Goal: Ask a question: Ask a question

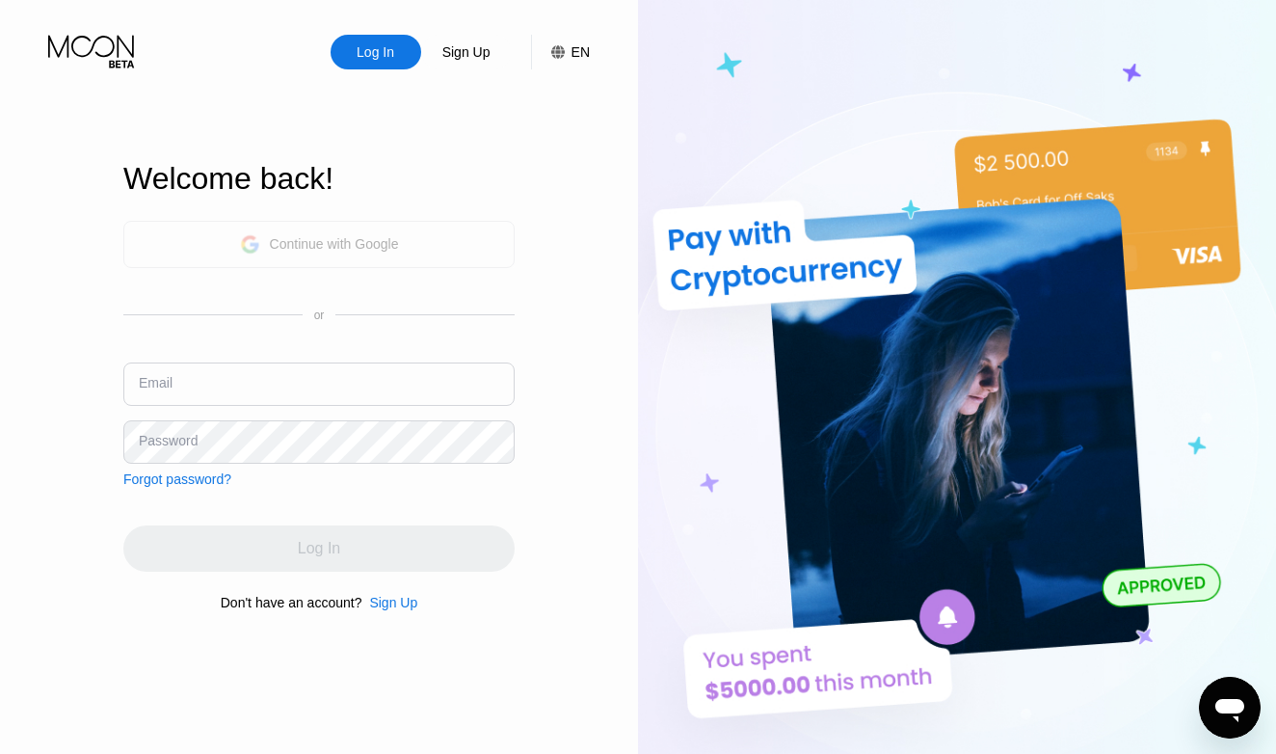
click at [413, 247] on div "Continue with Google" at bounding box center [318, 244] width 391 height 47
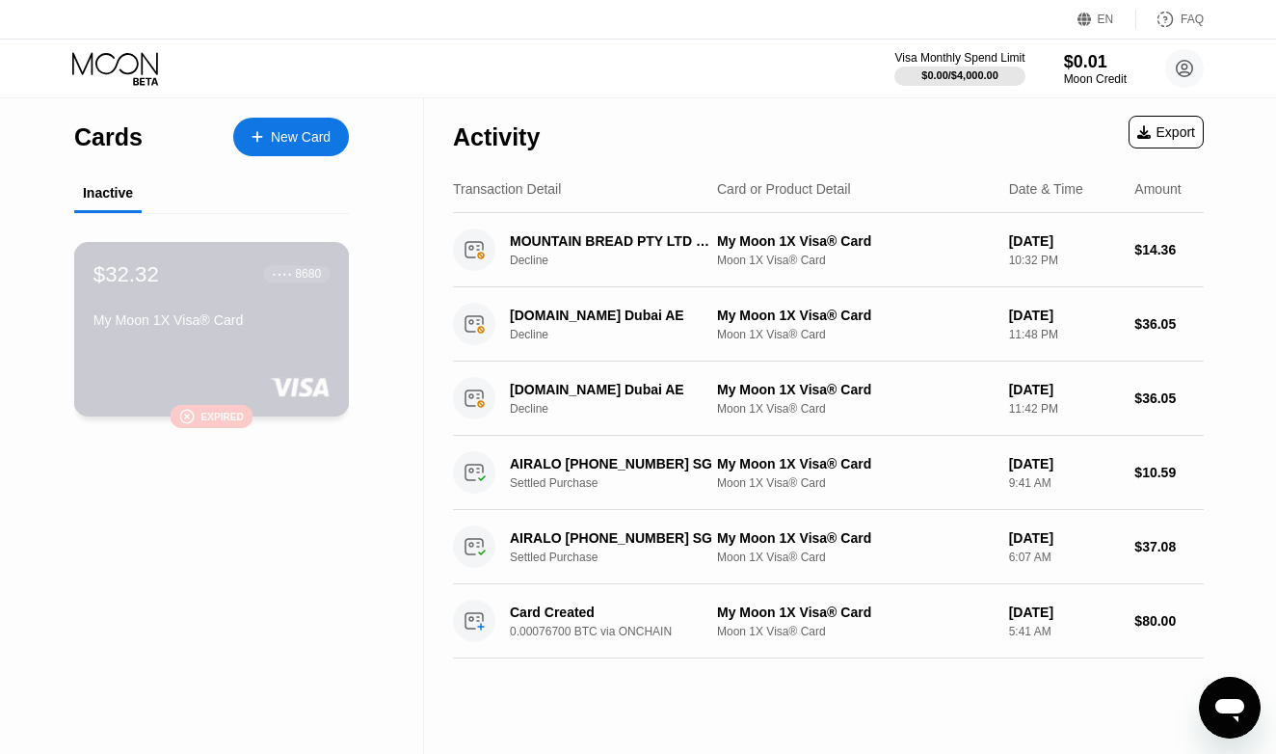
click at [269, 305] on div "$32.32 ● ● ● ● 8680 My Moon 1X Visa® Card" at bounding box center [212, 298] width 236 height 74
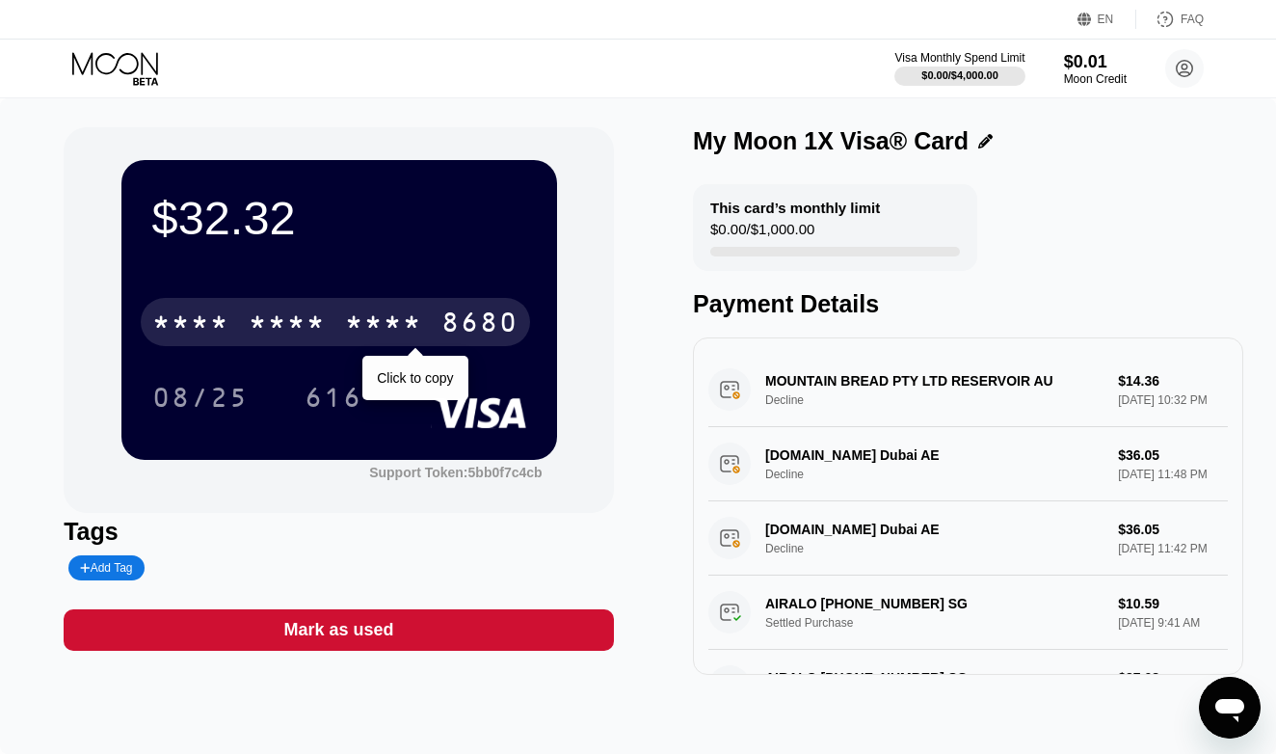
click at [260, 335] on div "* * * *" at bounding box center [287, 324] width 77 height 31
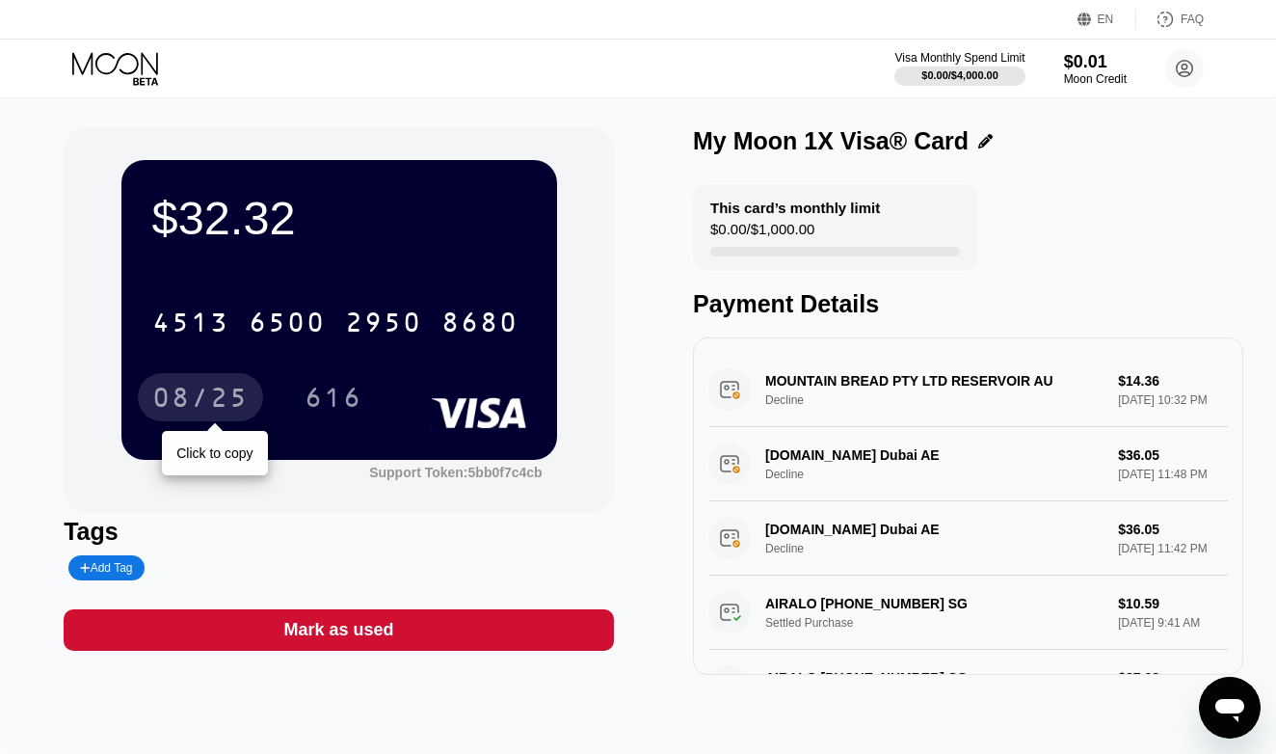
click at [233, 406] on div "08/25" at bounding box center [200, 400] width 96 height 31
click at [1064, 62] on div "$0.01" at bounding box center [1095, 61] width 65 height 20
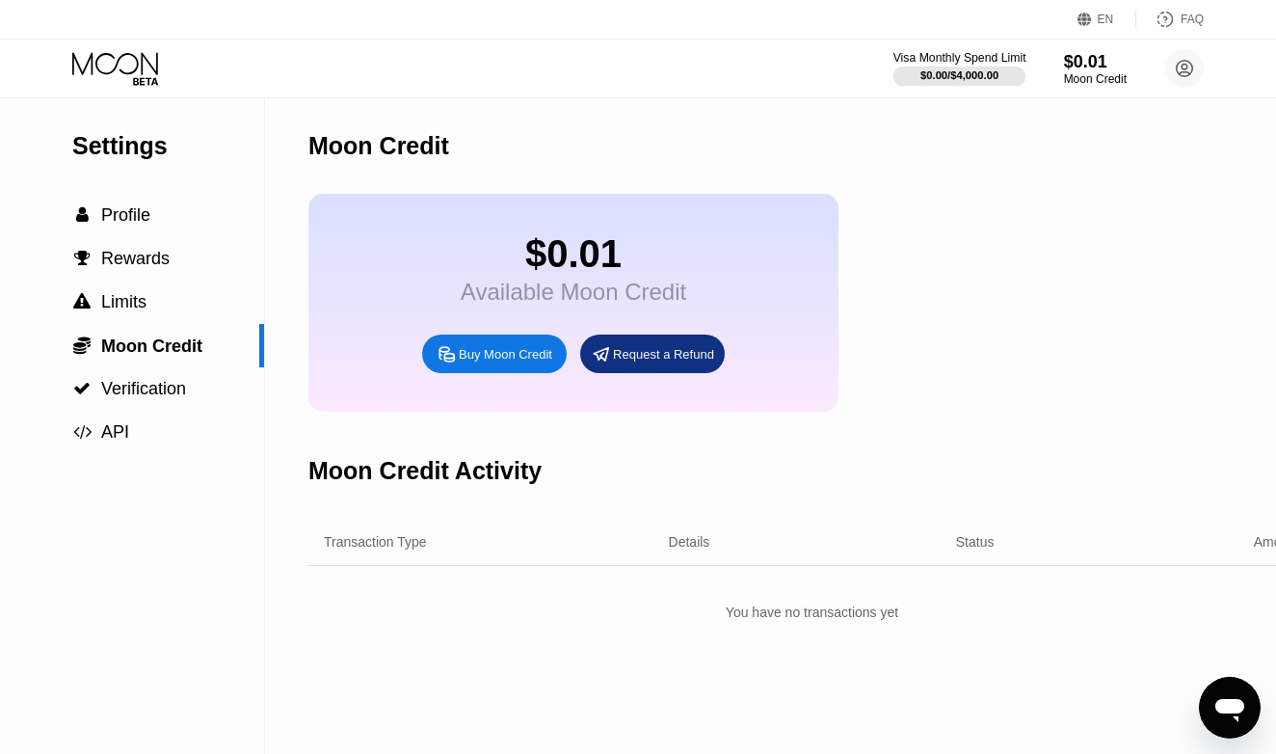
click at [958, 67] on div at bounding box center [960, 76] width 133 height 19
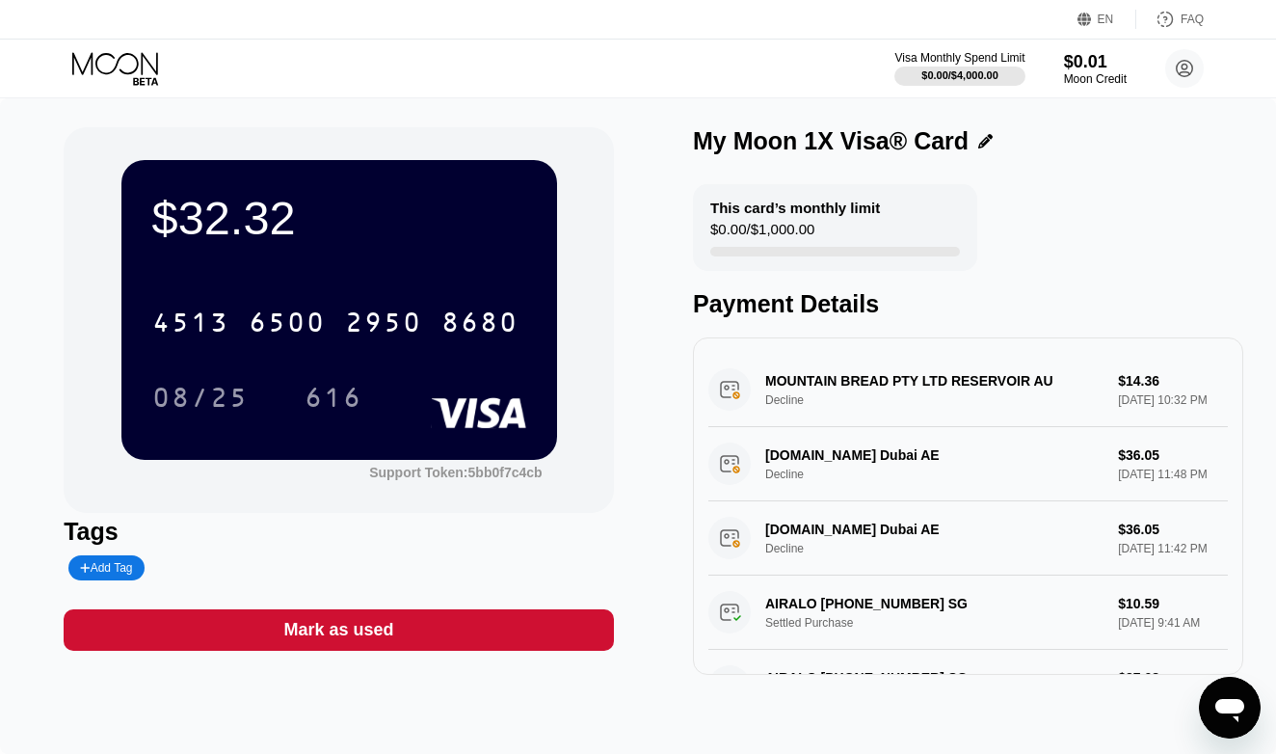
click at [1023, 387] on div "MOUNTAIN BREAD PTY LTD RESERVOIR AU Decline $14.36 [DATE] 10:32 PM" at bounding box center [969, 390] width 520 height 74
click at [1241, 710] on icon "Открыть окно обмена сообщениями" at bounding box center [1230, 710] width 29 height 23
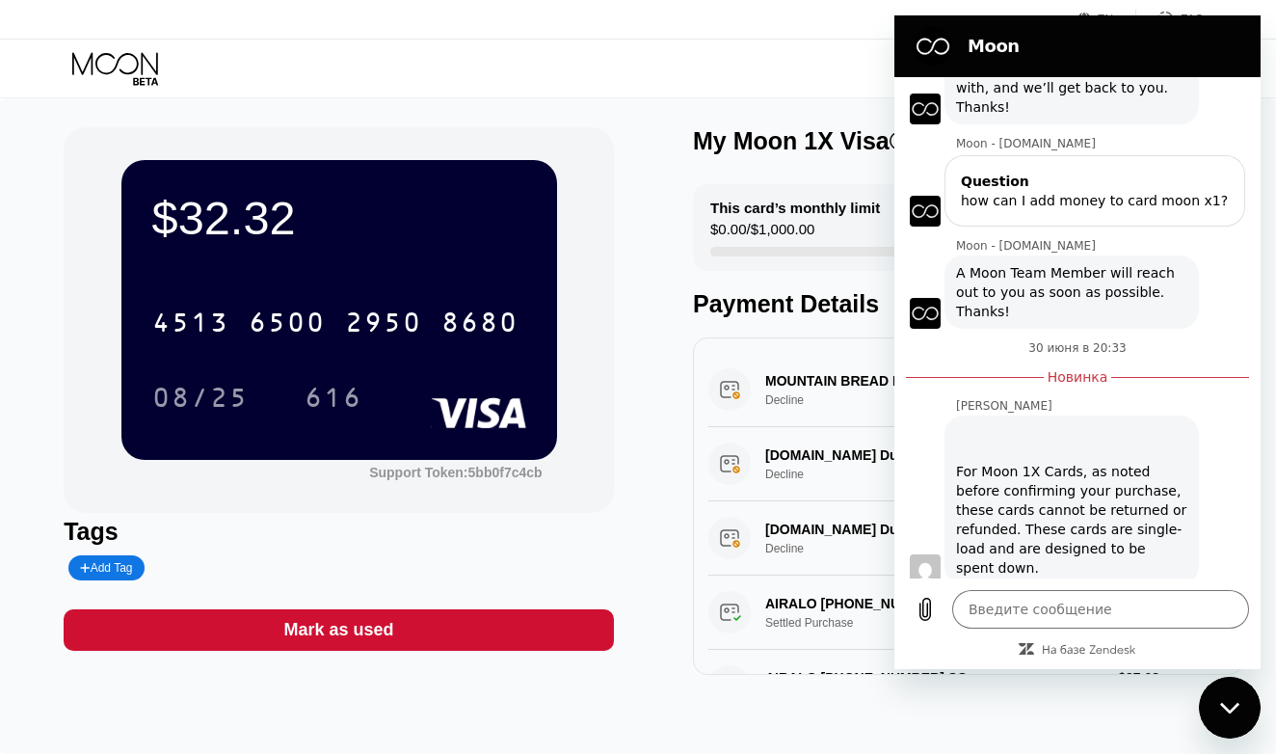
scroll to position [149, 0]
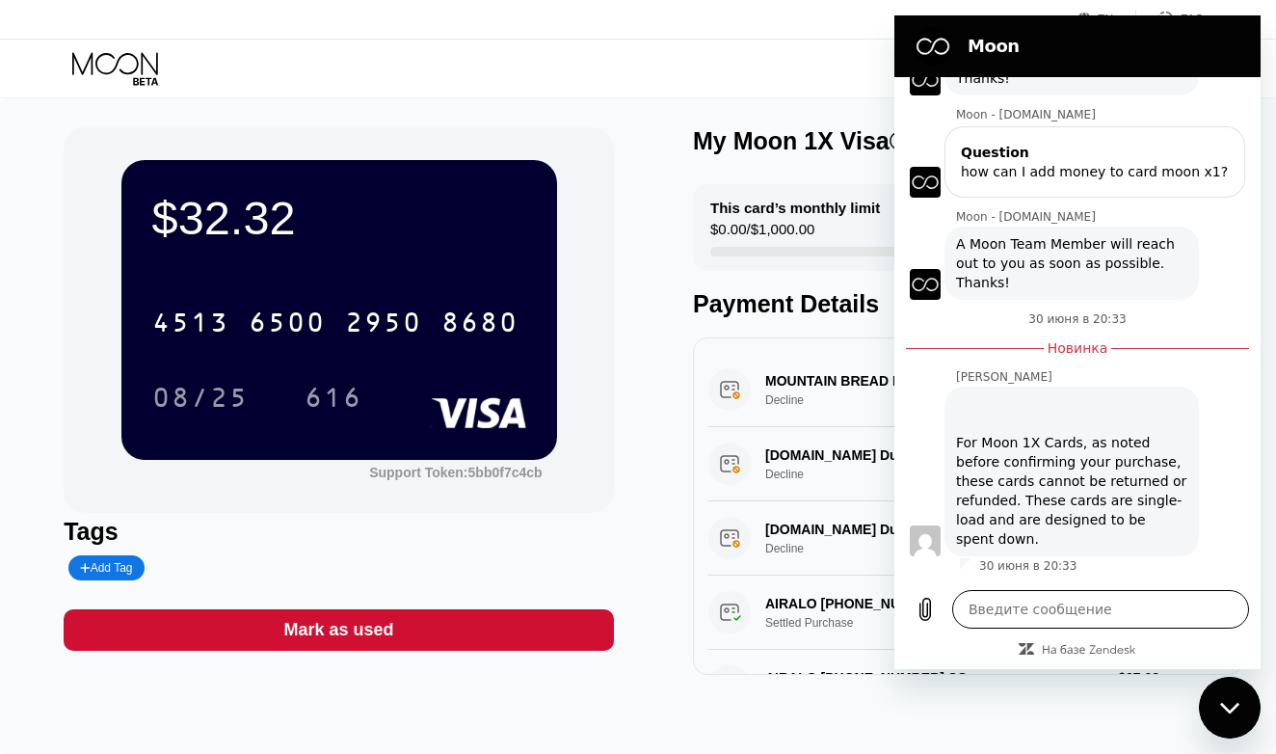
click at [1059, 617] on textarea at bounding box center [1100, 609] width 297 height 39
type textarea "H"
type textarea "x"
type textarea "He"
type textarea "x"
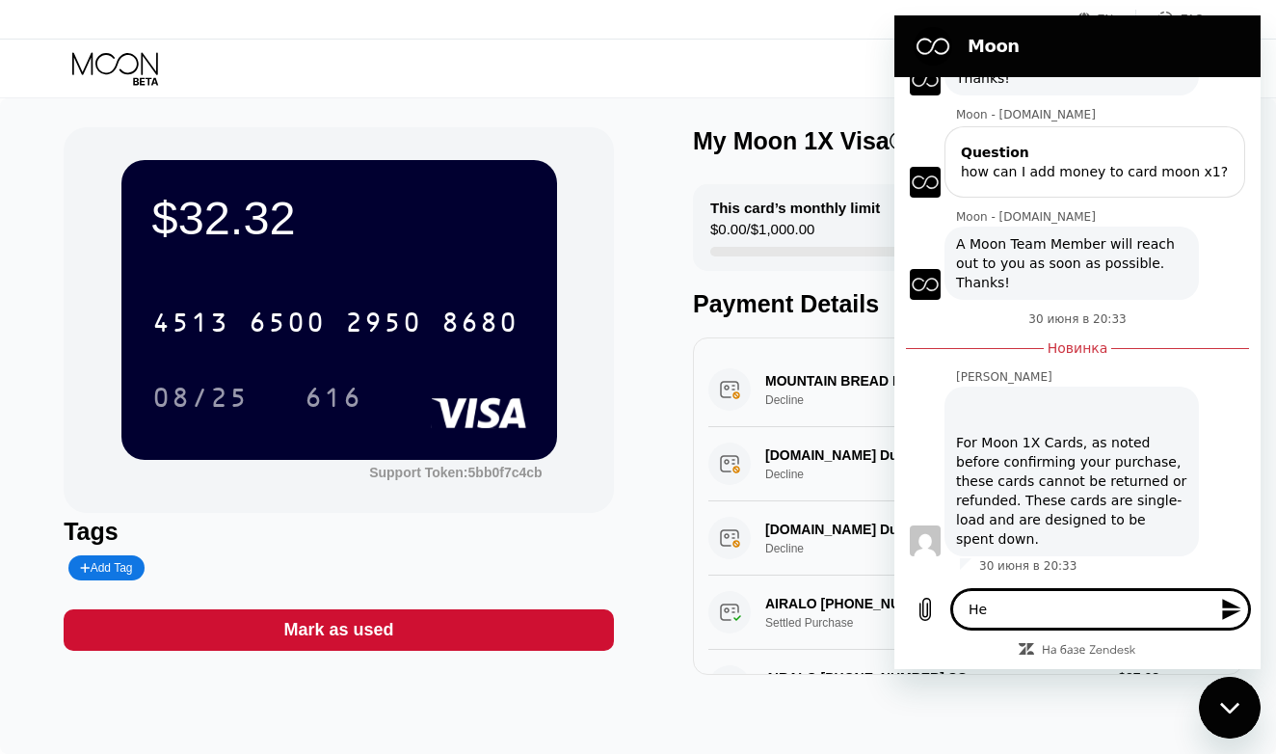
type textarea "Hel"
type textarea "x"
type textarea "Hell"
type textarea "x"
type textarea "Hello"
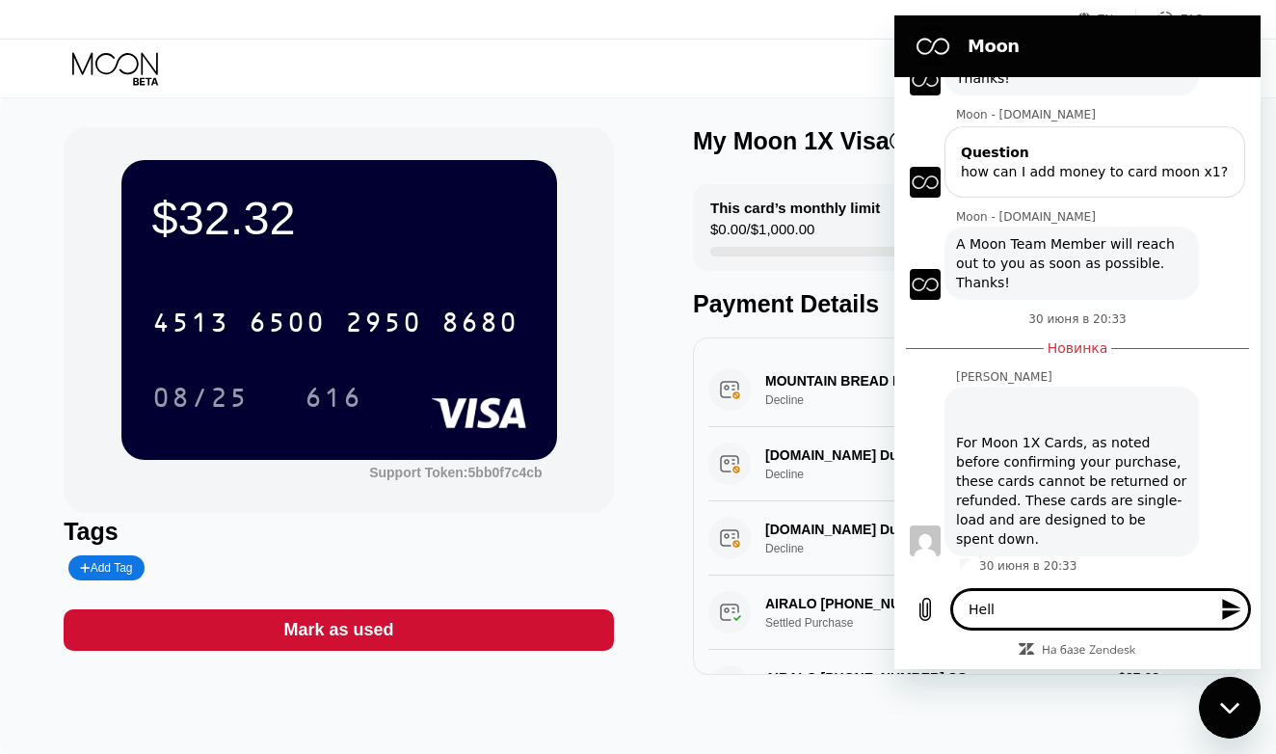
type textarea "x"
type textarea "Hello!"
type textarea "x"
type textarea "Hello!"
type textarea "x"
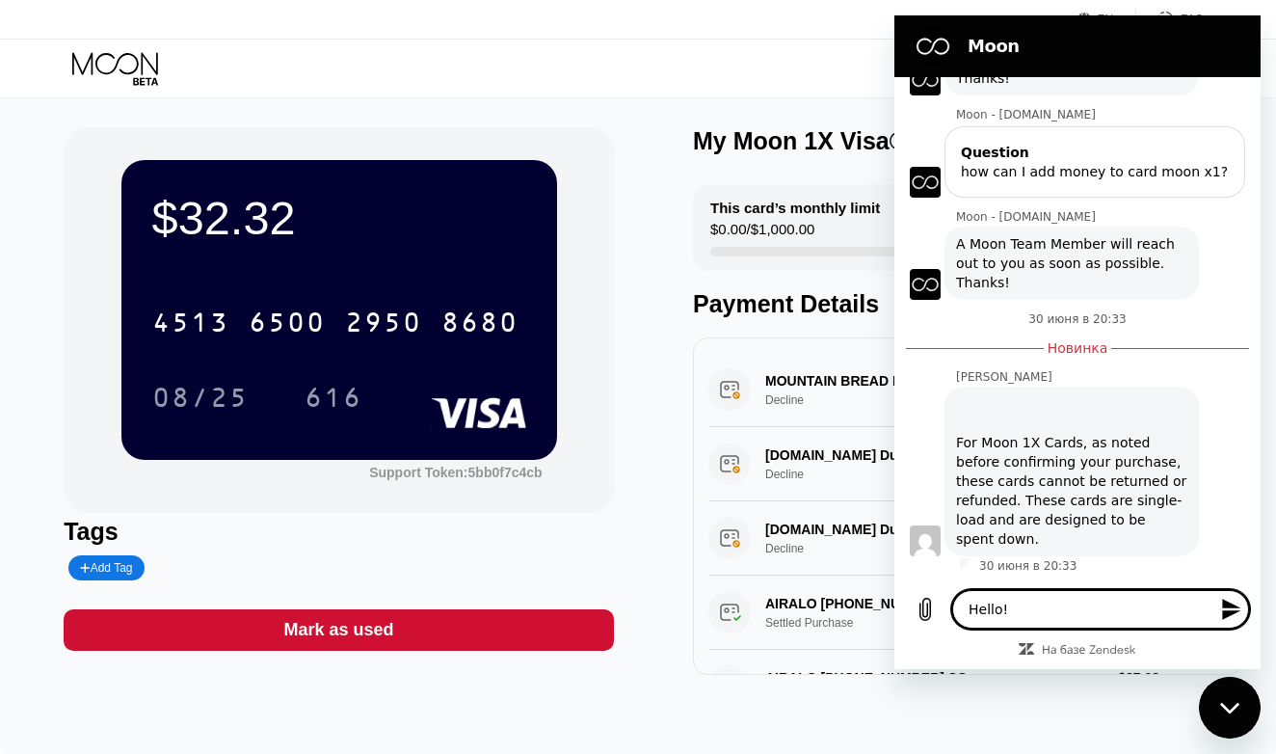
type textarea "Hello! i"
type textarea "x"
type textarea "Hello! if"
type textarea "x"
type textarea "Hello! if"
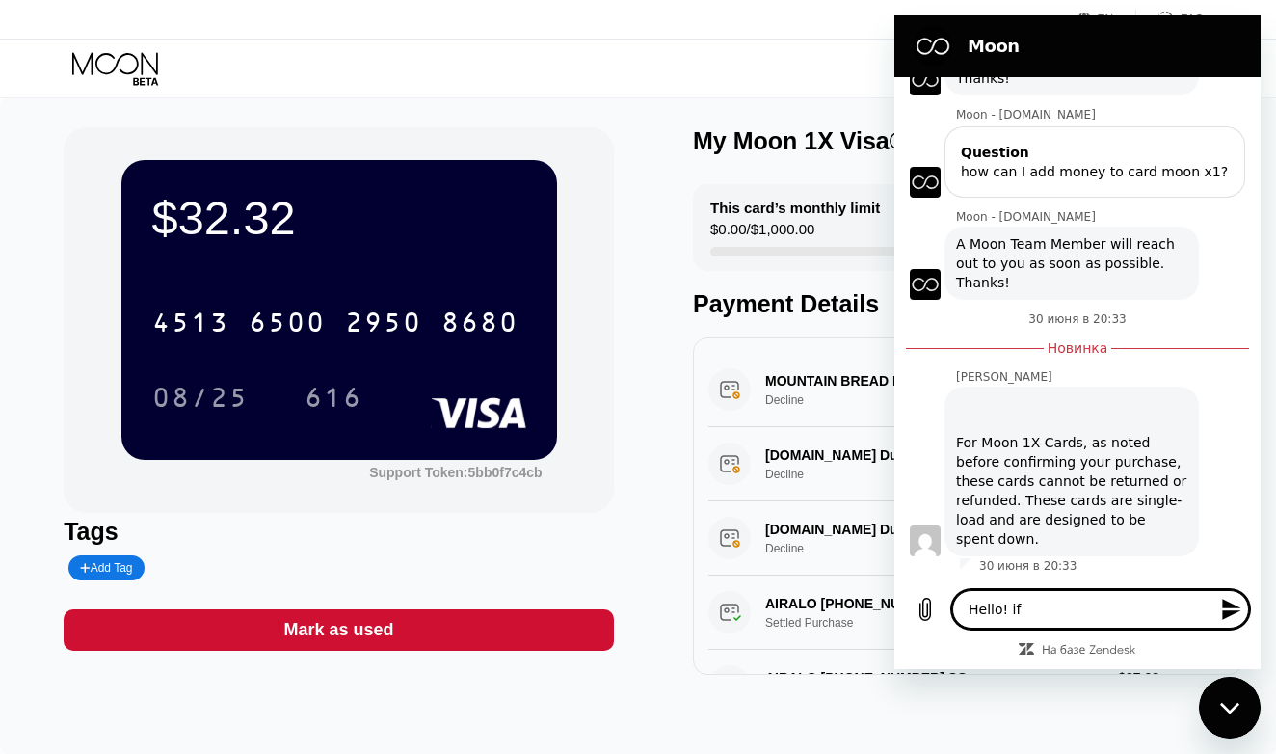
type textarea "x"
type textarea "Hello! if m"
type textarea "x"
type textarea "Hello! if my"
type textarea "x"
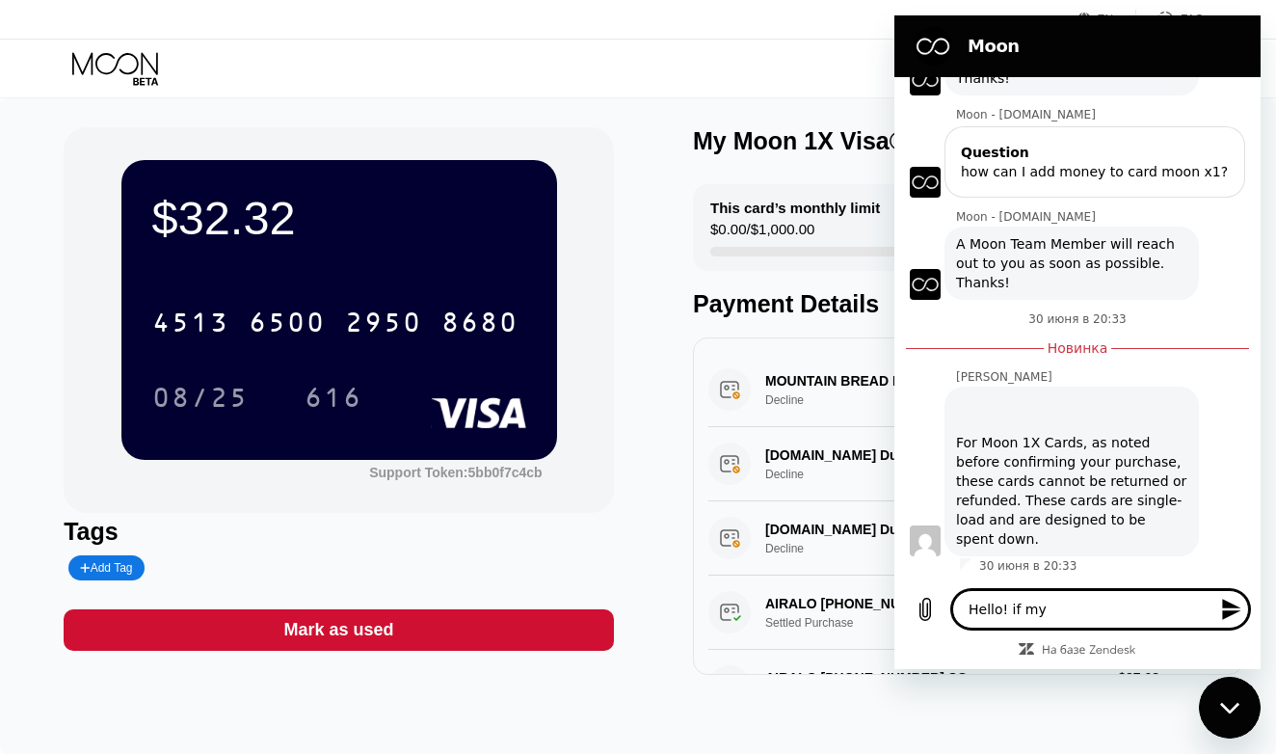
type textarea "Hello! if my"
type textarea "x"
type textarea "Hello! if my c"
type textarea "x"
type textarea "Hello! if my ca"
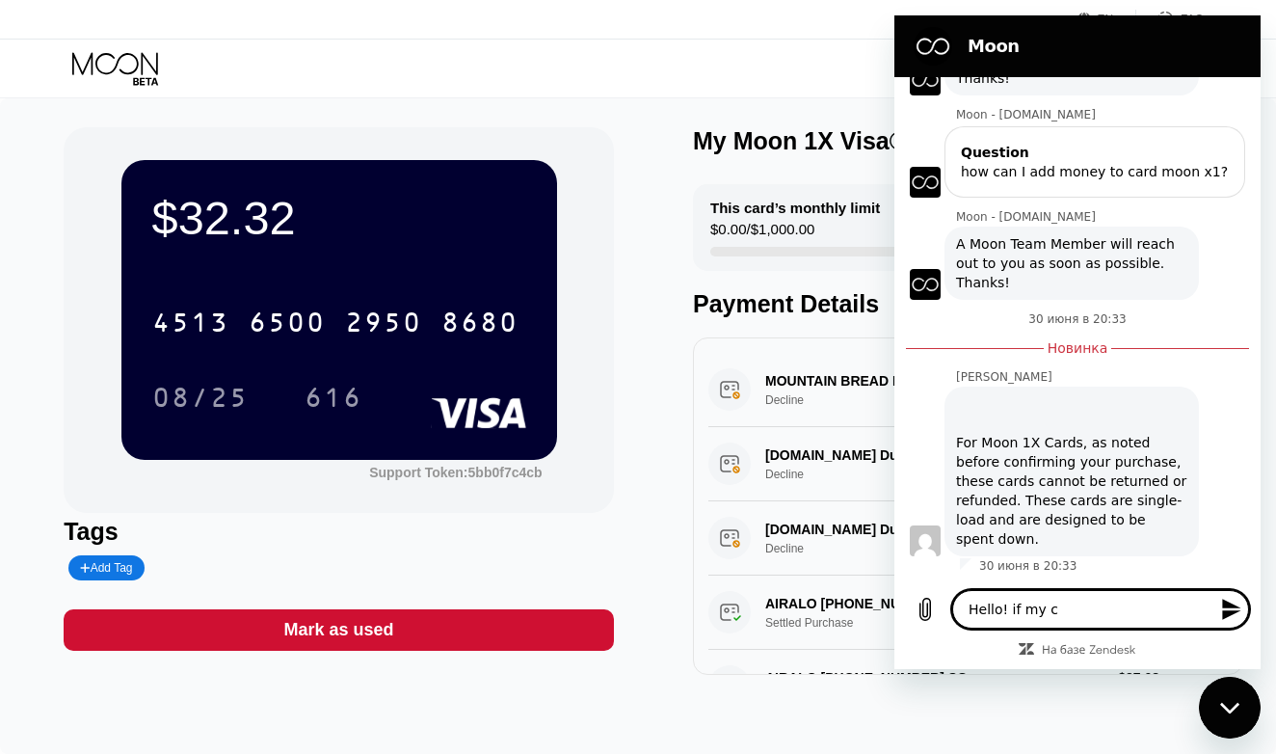
type textarea "x"
type textarea "Hello! if my car"
type textarea "x"
type textarea "Hello! if my card"
type textarea "x"
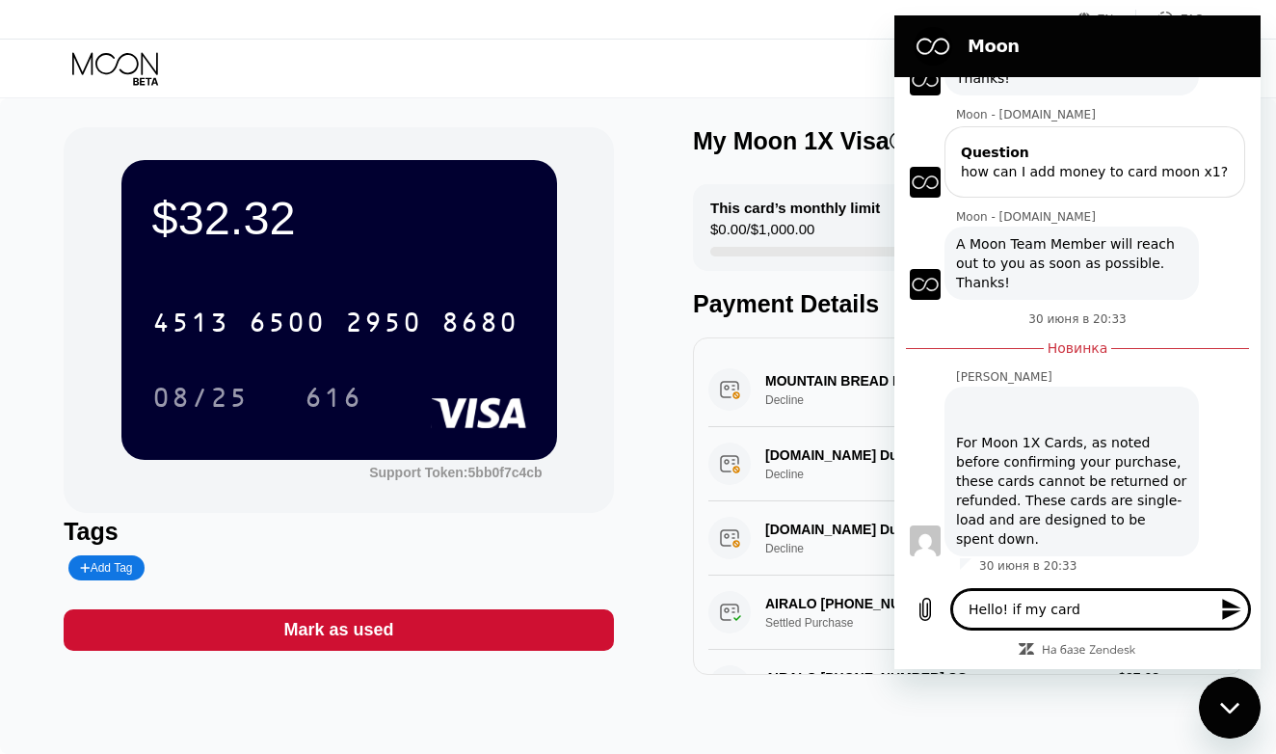
type textarea "Hello! if my card"
type textarea "x"
type textarea "Hello! if my card w"
type textarea "x"
type textarea "Hello! if my card wa"
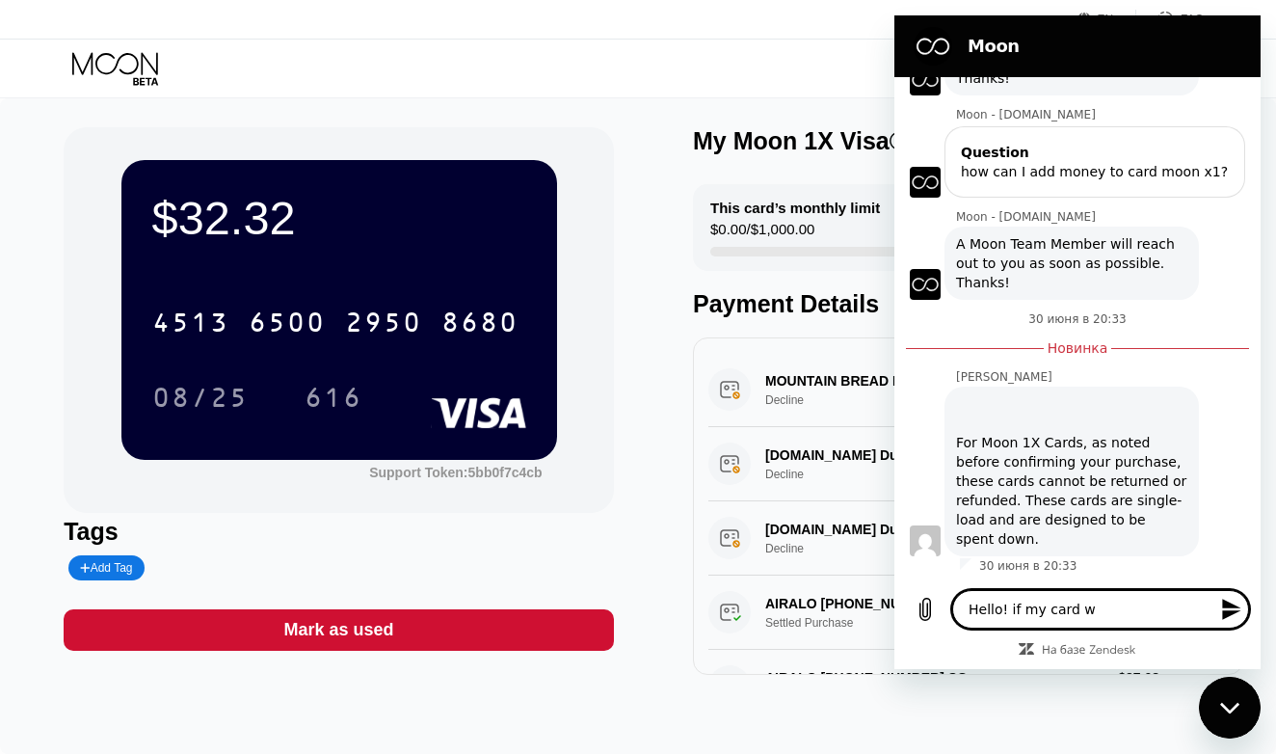
type textarea "x"
type textarea "Hello! if my card was"
type textarea "x"
type textarea "Hello! if my card was"
type textarea "x"
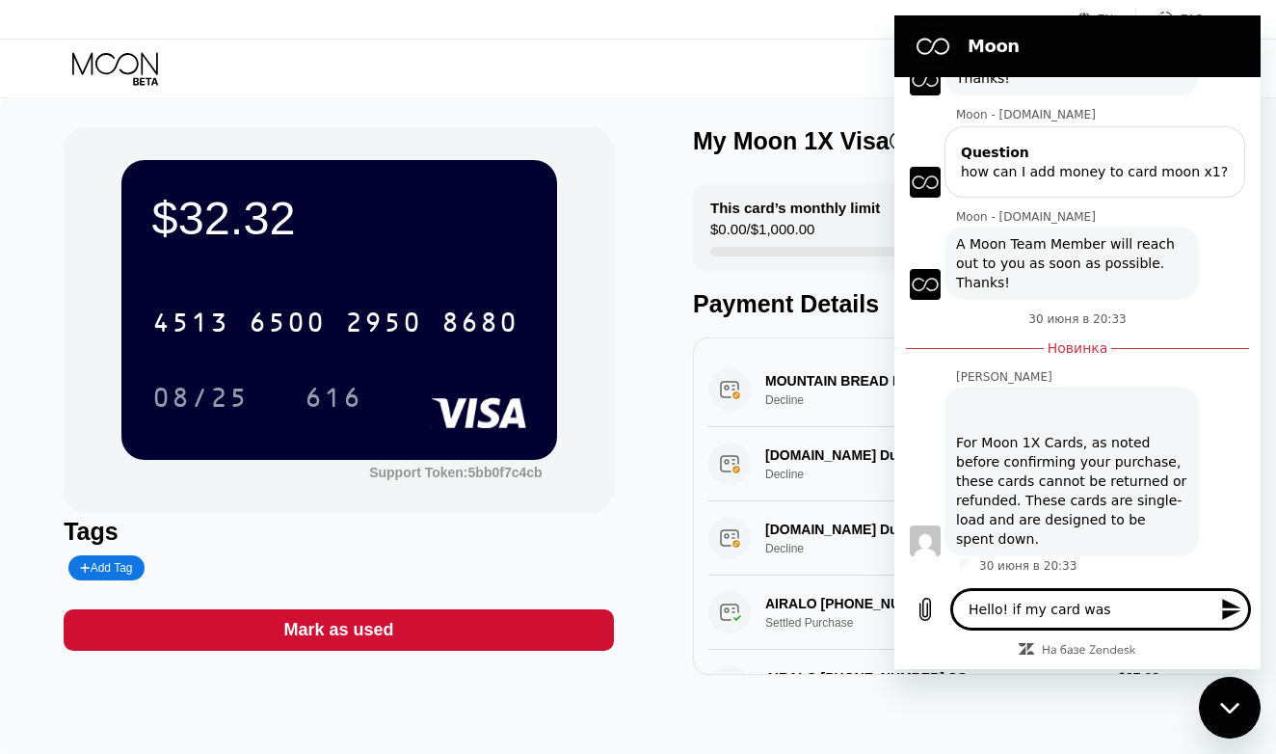
type textarea "Hello! if my card was e"
type textarea "x"
type textarea "Hello! if my card was ex"
type textarea "x"
type textarea "Hello! if my card was exo"
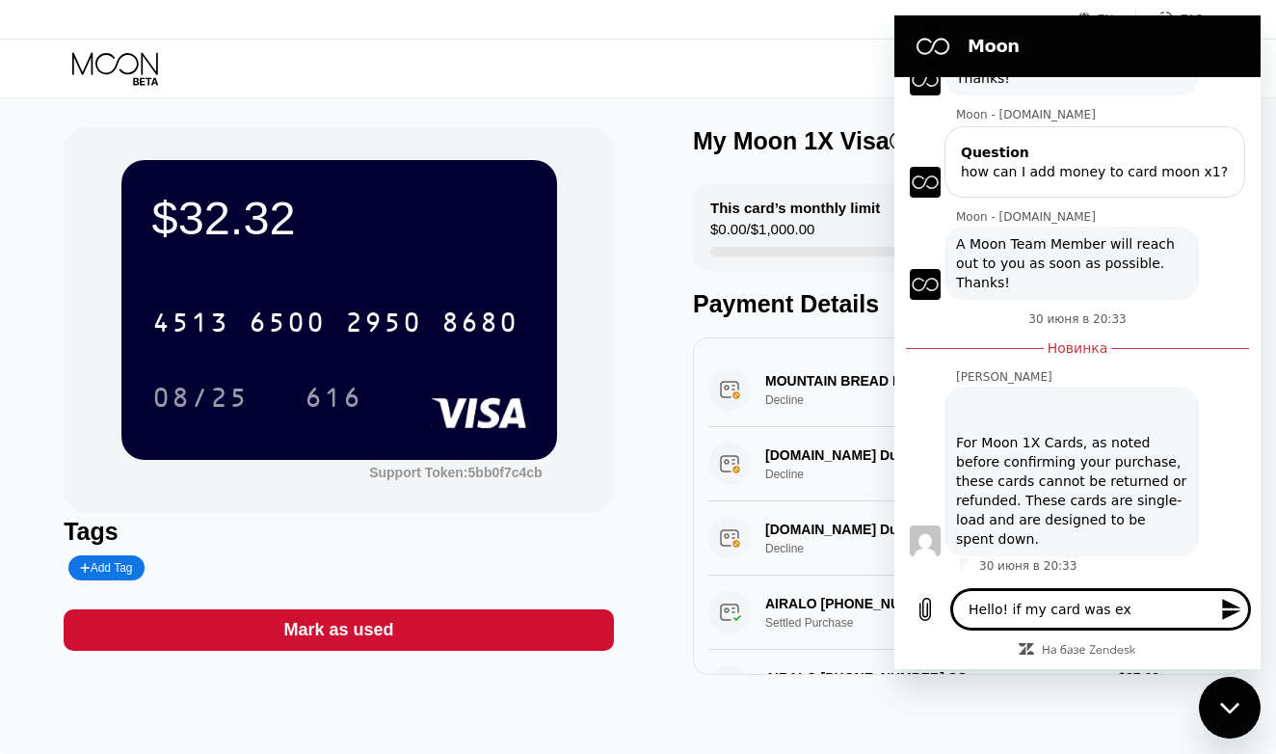
type textarea "x"
type textarea "Hello! if my card was exoi"
type textarea "x"
type textarea "Hello! if my card was exoir"
type textarea "x"
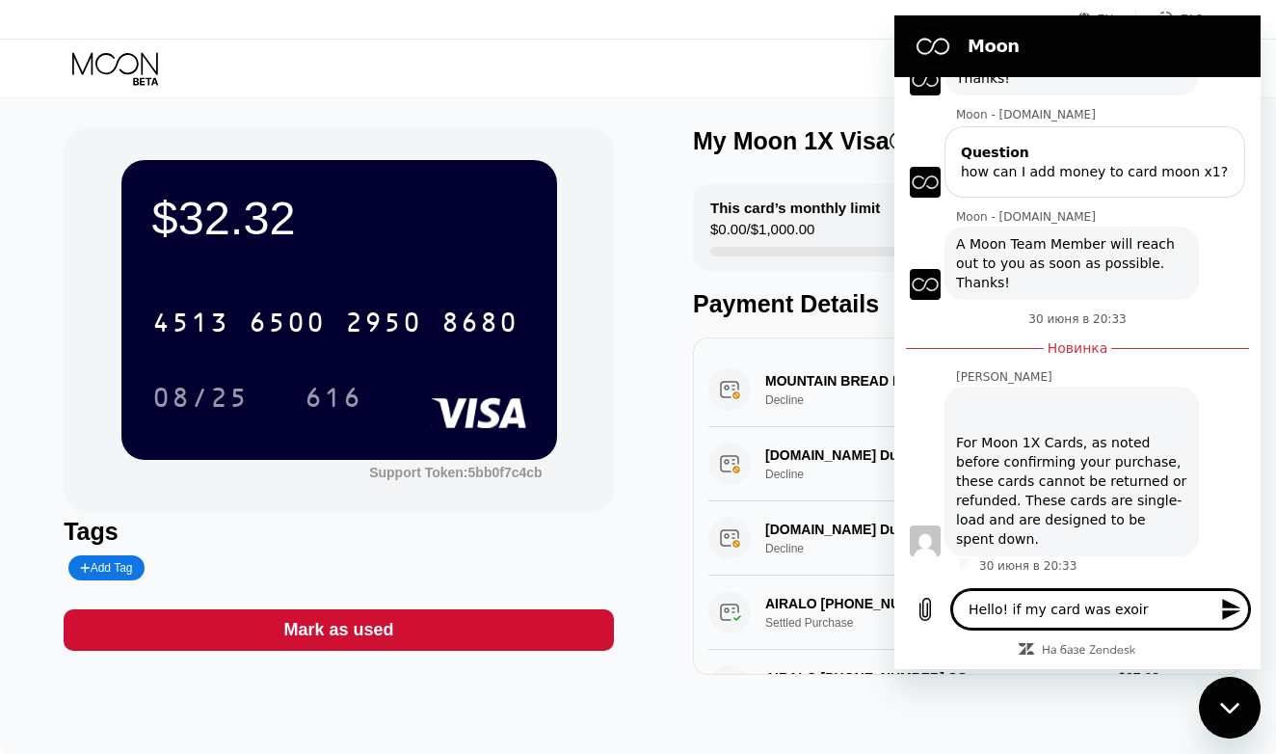
type textarea "Hello! if my card was exoire"
type textarea "x"
type textarea "Hello! if my card was exoires"
type textarea "x"
type textarea "Hello! if my card was expires,"
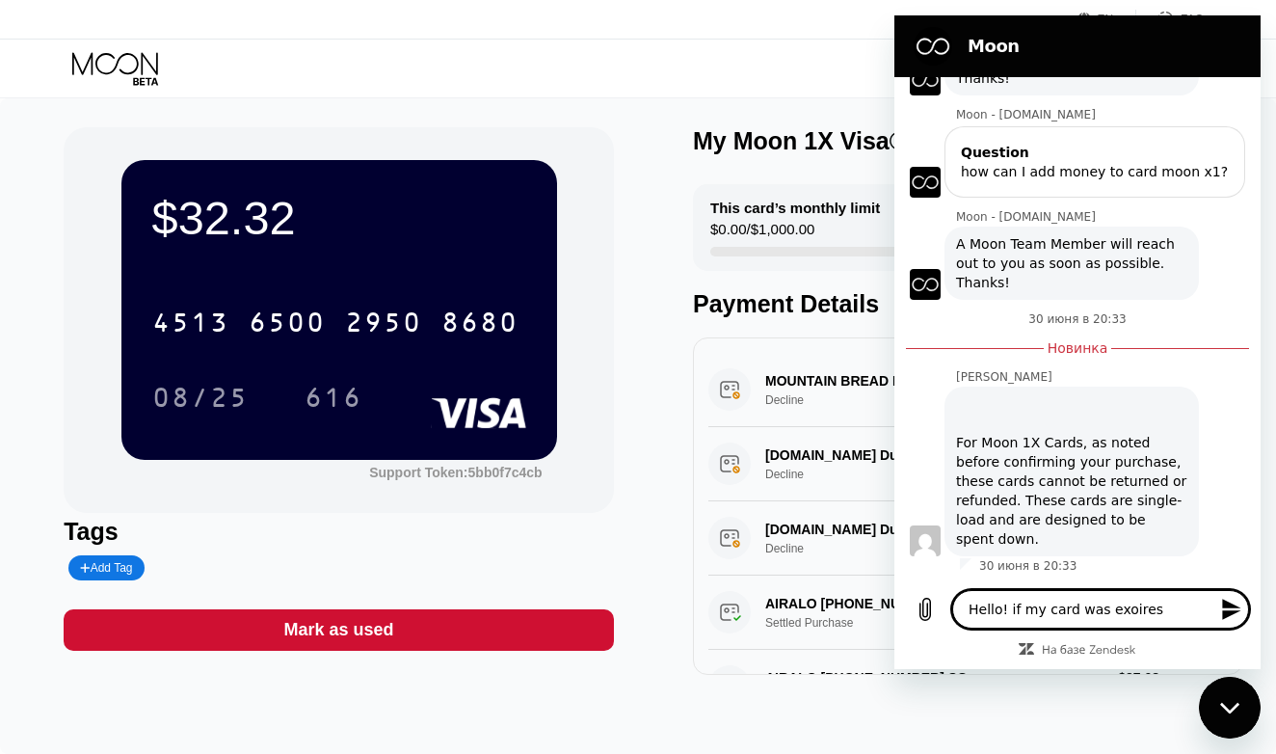
type textarea "x"
type textarea "Hello! if my card was expires"
type textarea "x"
type textarea "Hello! if my card was expire"
type textarea "x"
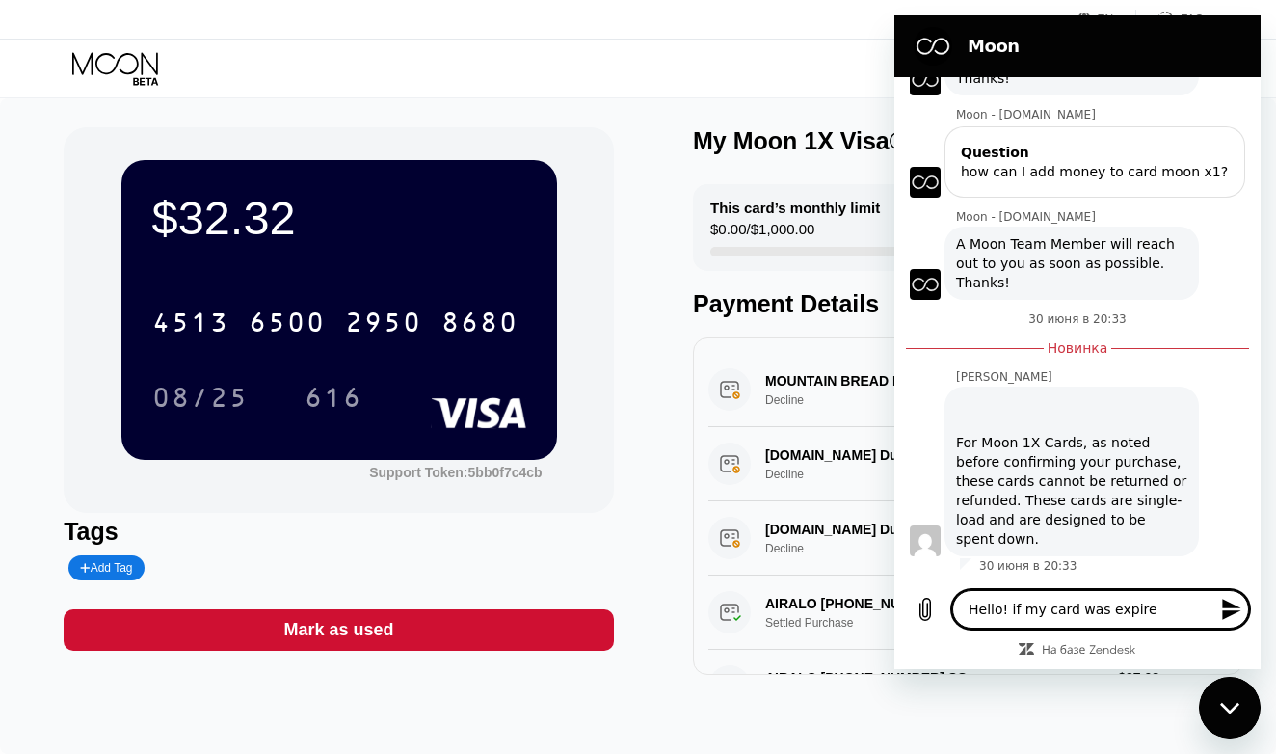
type textarea "Hello! if my card was expired"
type textarea "x"
type textarea "Hello! if my card was expired,"
type textarea "x"
type textarea "Hello! if my card was expired,"
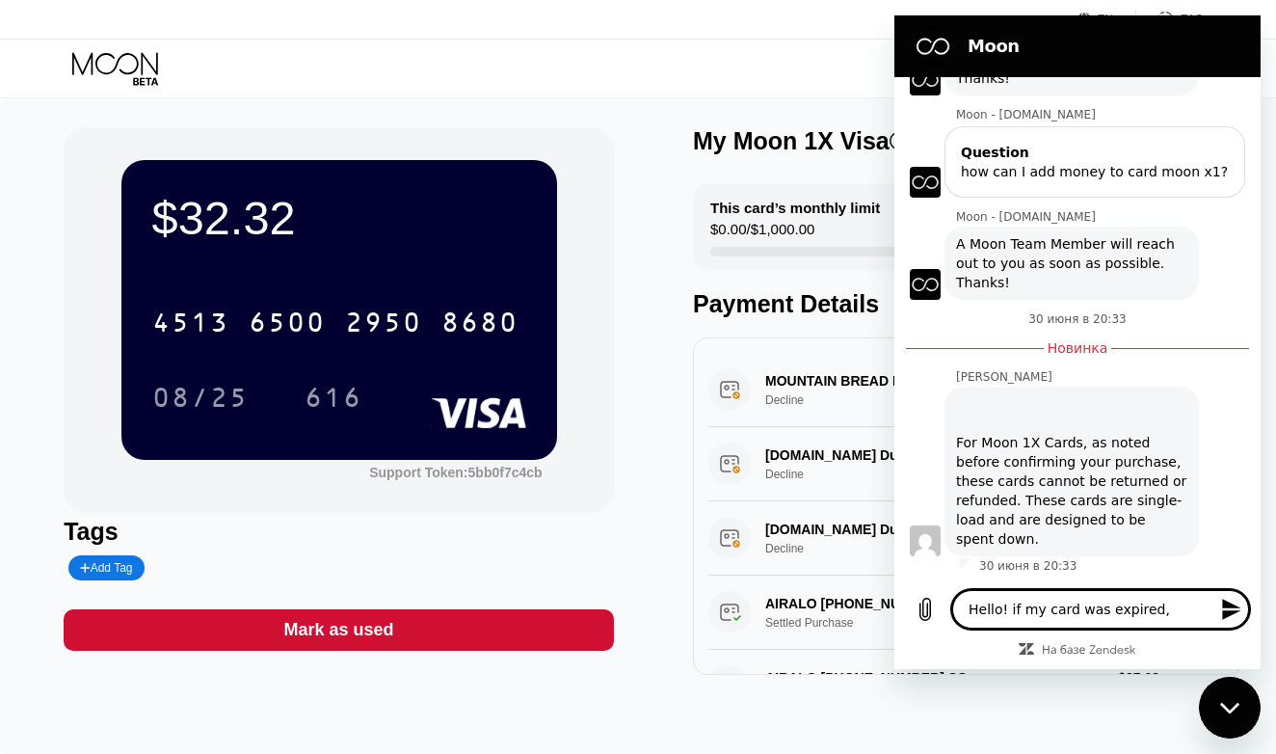
type textarea "x"
type textarea "Hello! if my card was expired, w"
type textarea "x"
type textarea "Hello! if my card was expired, wh"
type textarea "x"
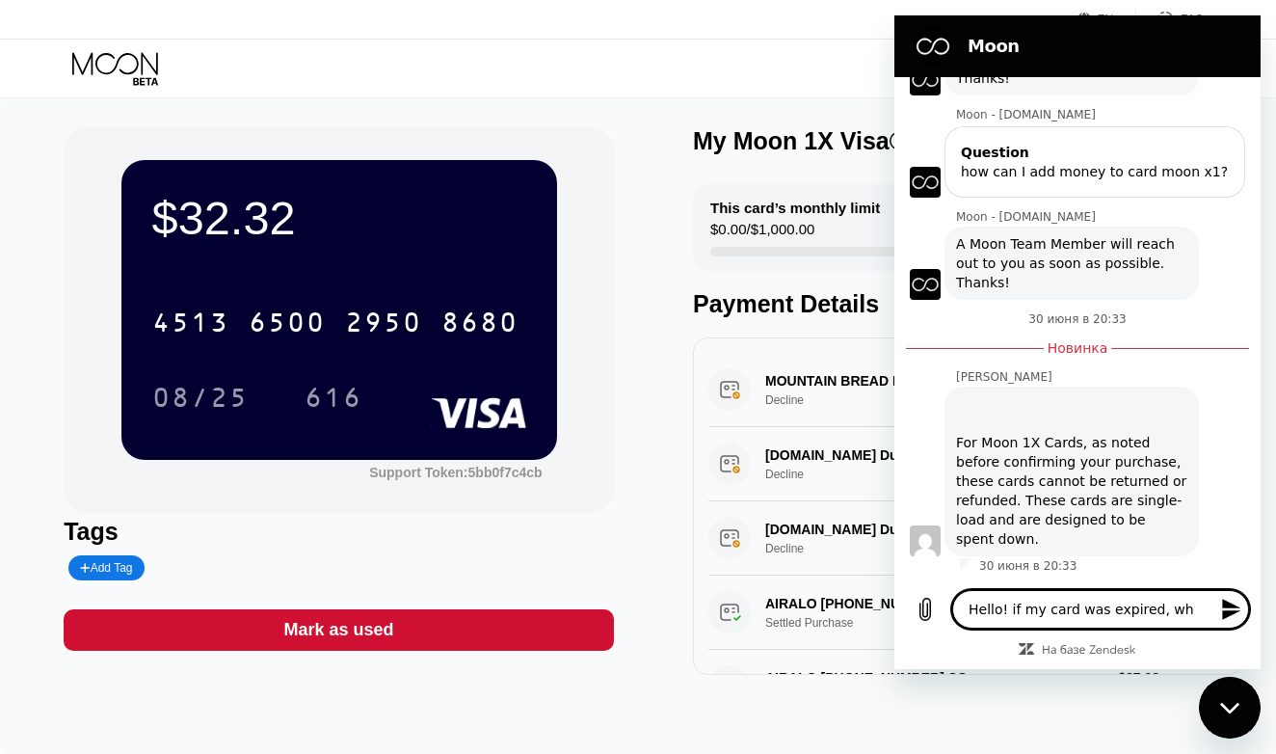
type textarea "Hello! if my card was expired, whe"
type textarea "x"
type textarea "Hello! if my card was expired, wher"
type textarea "x"
type textarea "Hello! if my card was expired, where"
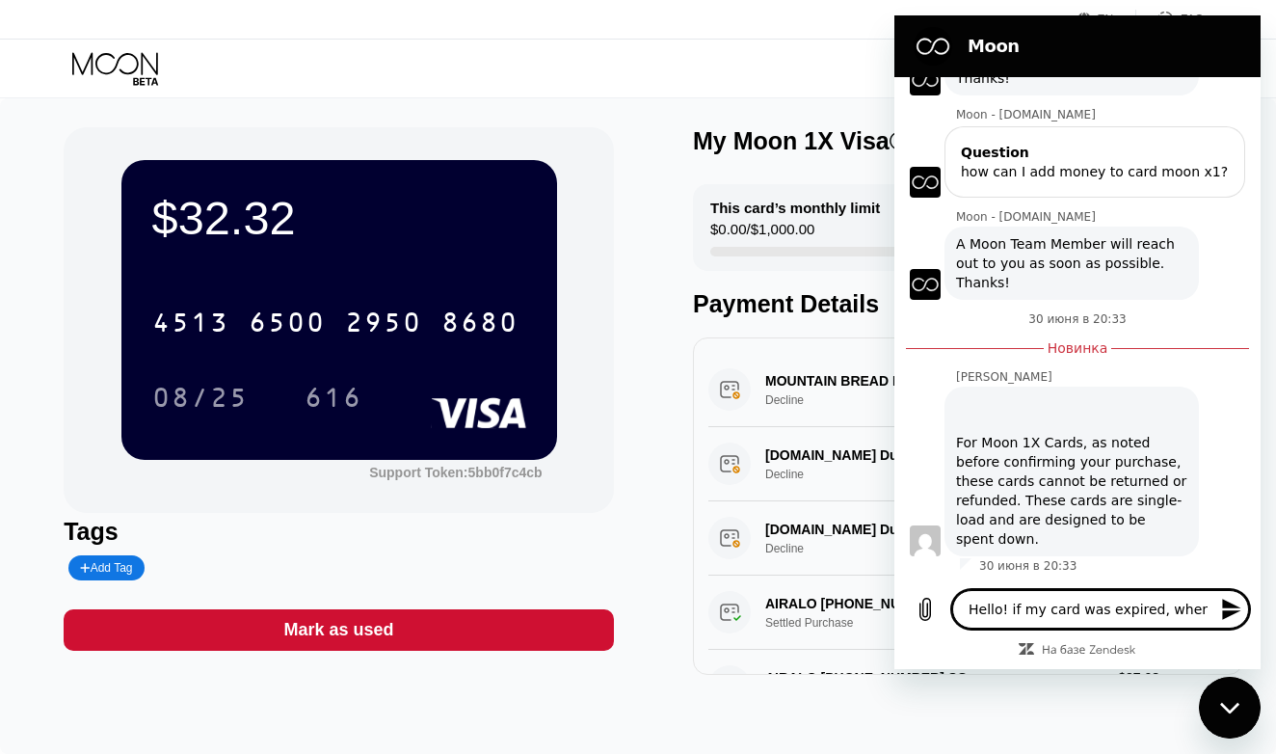
type textarea "x"
type textarea "Hello! if my card was expired, where"
type textarea "x"
type textarea "Hello! if my card was expired, where i"
type textarea "x"
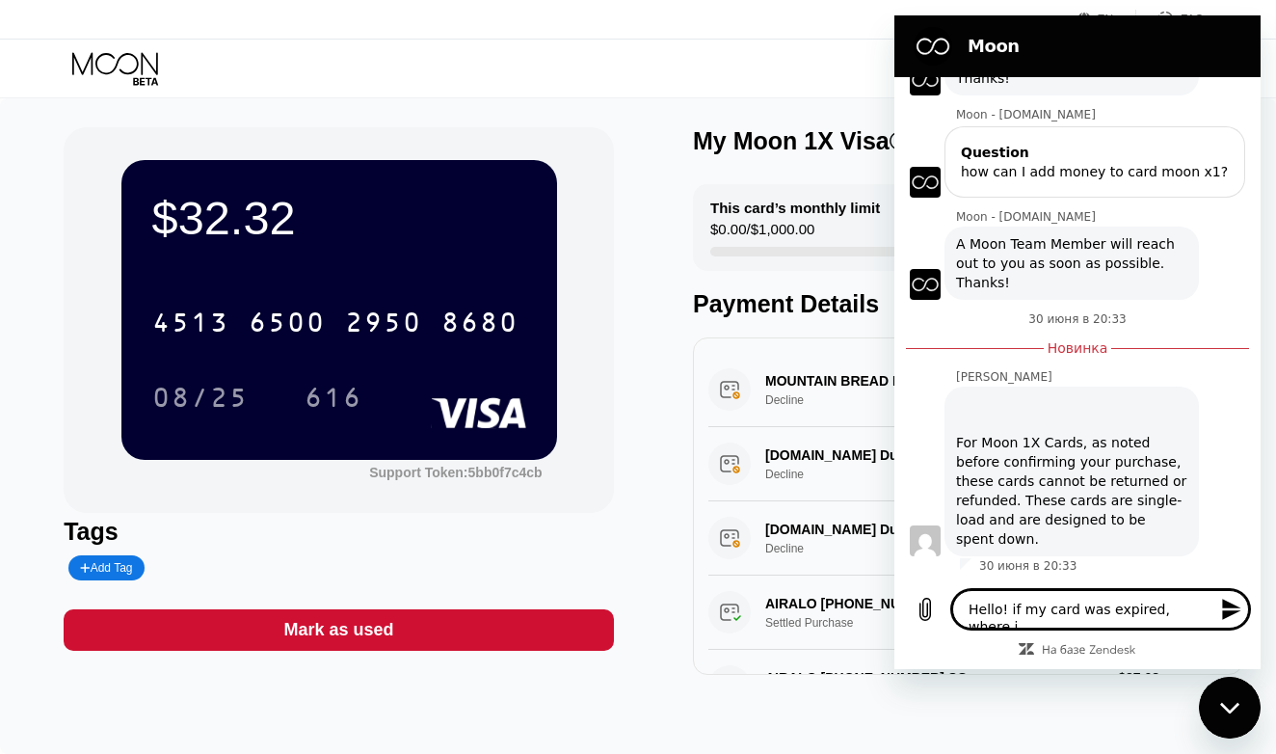
type textarea "Hello! if my card was expired, where is"
type textarea "x"
type textarea "Hello! if my card was expired, where is"
type textarea "x"
type textarea "Hello! if my card was expired, where is m"
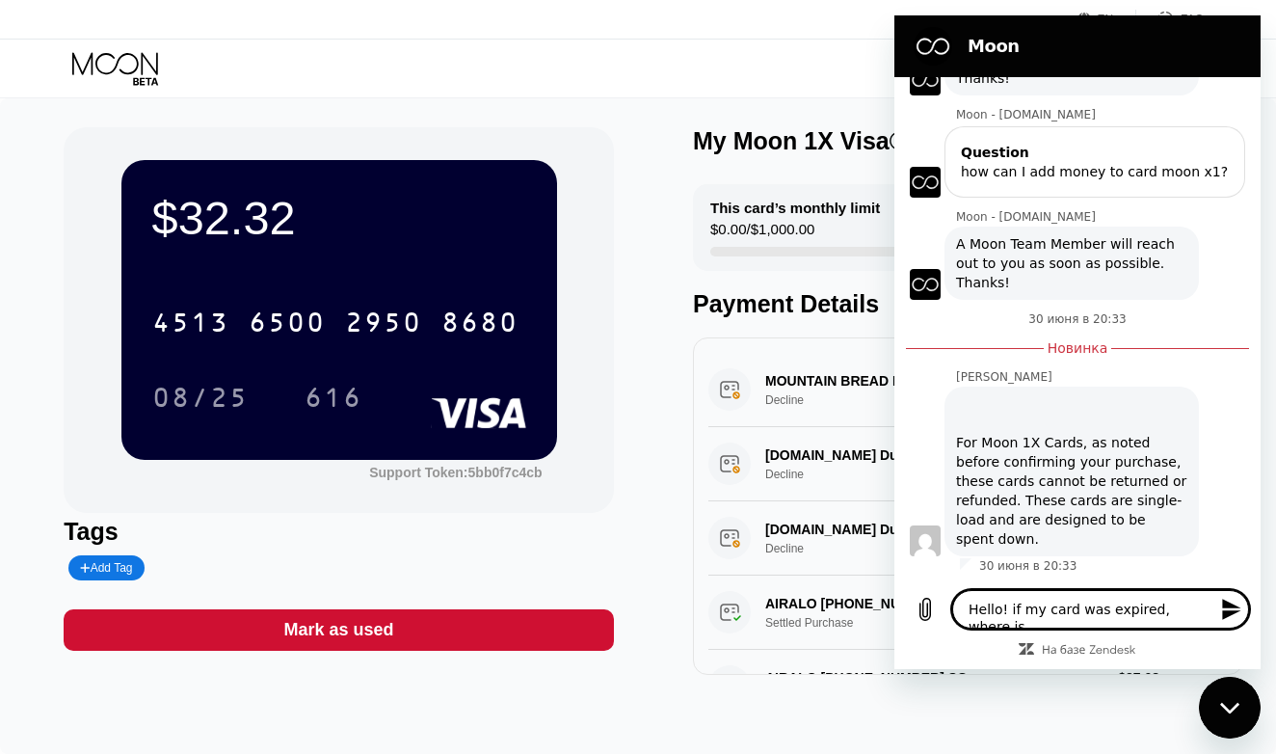
type textarea "x"
type textarea "Hello! if my card was expired, where is my"
type textarea "x"
type textarea "Hello! if my card was expired, where is my"
type textarea "x"
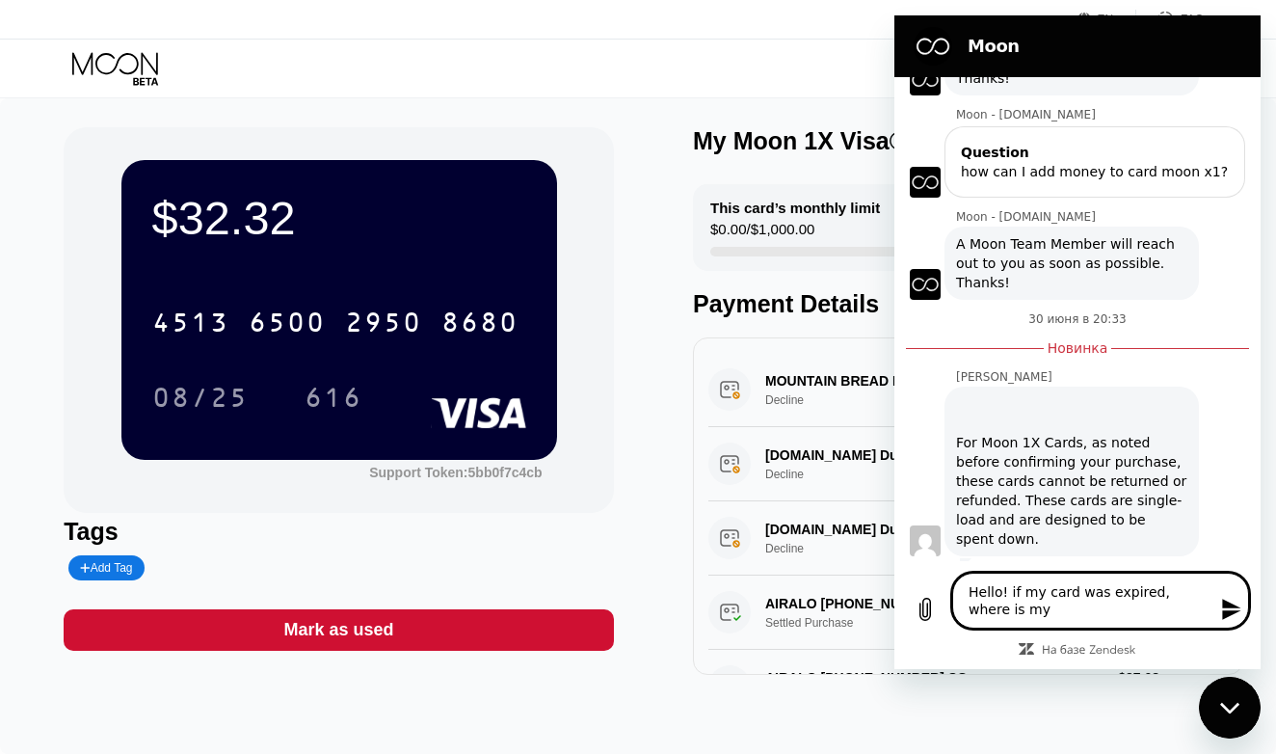
type textarea "Hello! if my card was expired, where is my m"
type textarea "x"
type textarea "Hello! if my card was expired, where is my mo"
type textarea "x"
type textarea "Hello! if my card was expired, where is my mon"
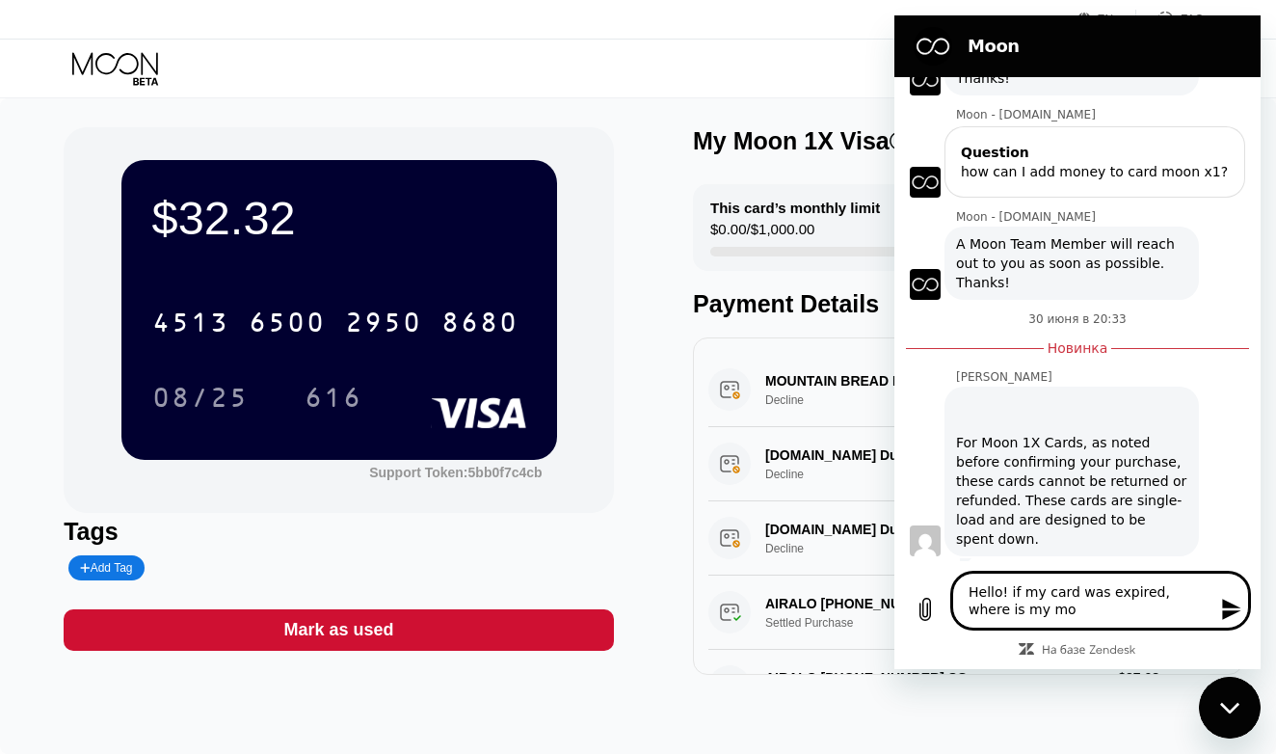
type textarea "x"
type textarea "Hello! if my card was expired, where is my mone"
type textarea "x"
type textarea "Hello! if my card was expired, where is my money"
type textarea "x"
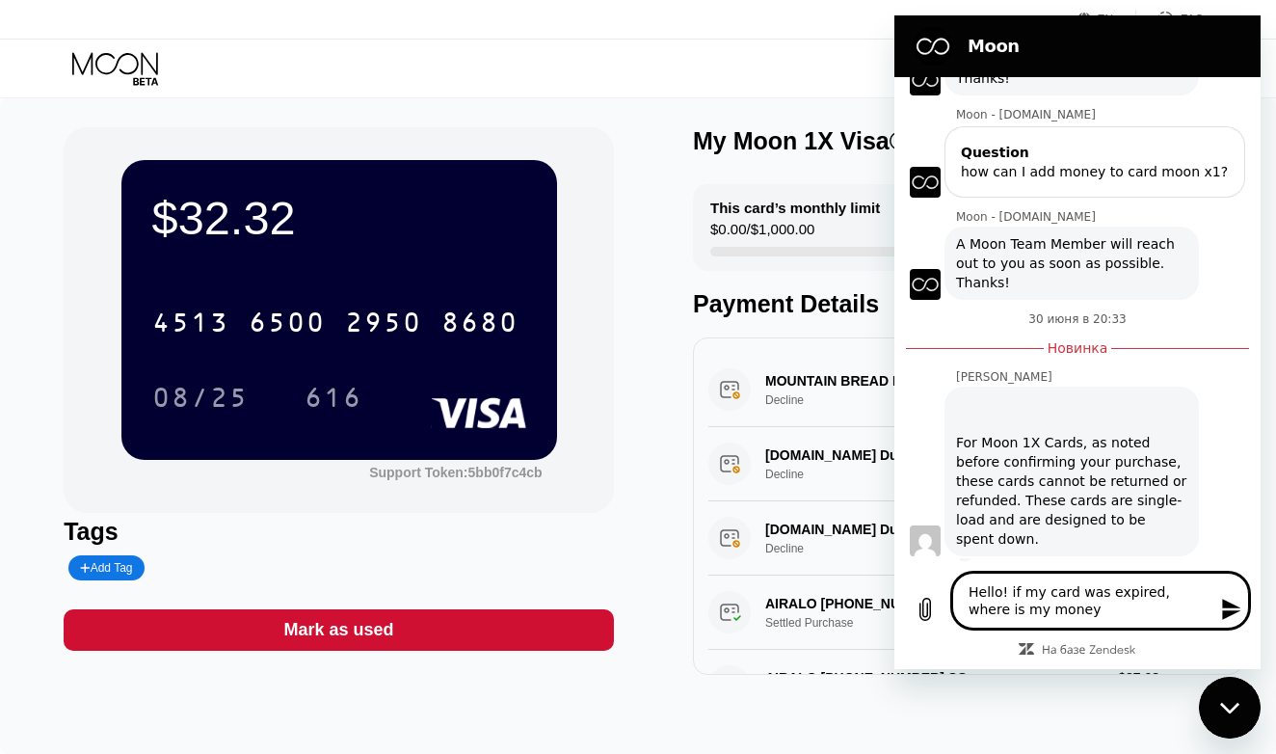
type textarea "Hello! if my card was expired, where is my money"
type textarea "x"
type textarea "Hello! if my card was expired, where is my money n"
type textarea "x"
type textarea "Hello! if my card was expired, where is my money no"
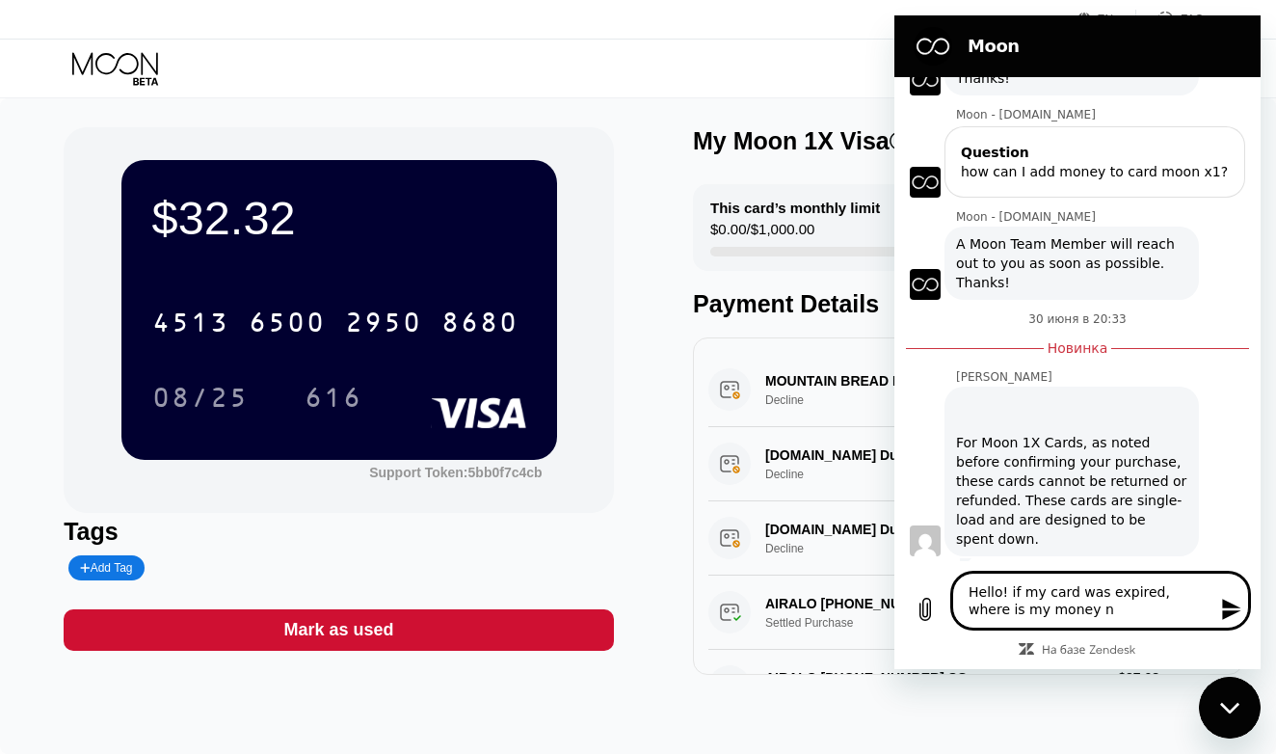
type textarea "x"
type textarea "Hello! if my card was expired, where is my money now"
type textarea "x"
type textarea "Hello! if my card was expired, where is my money now?"
type textarea "x"
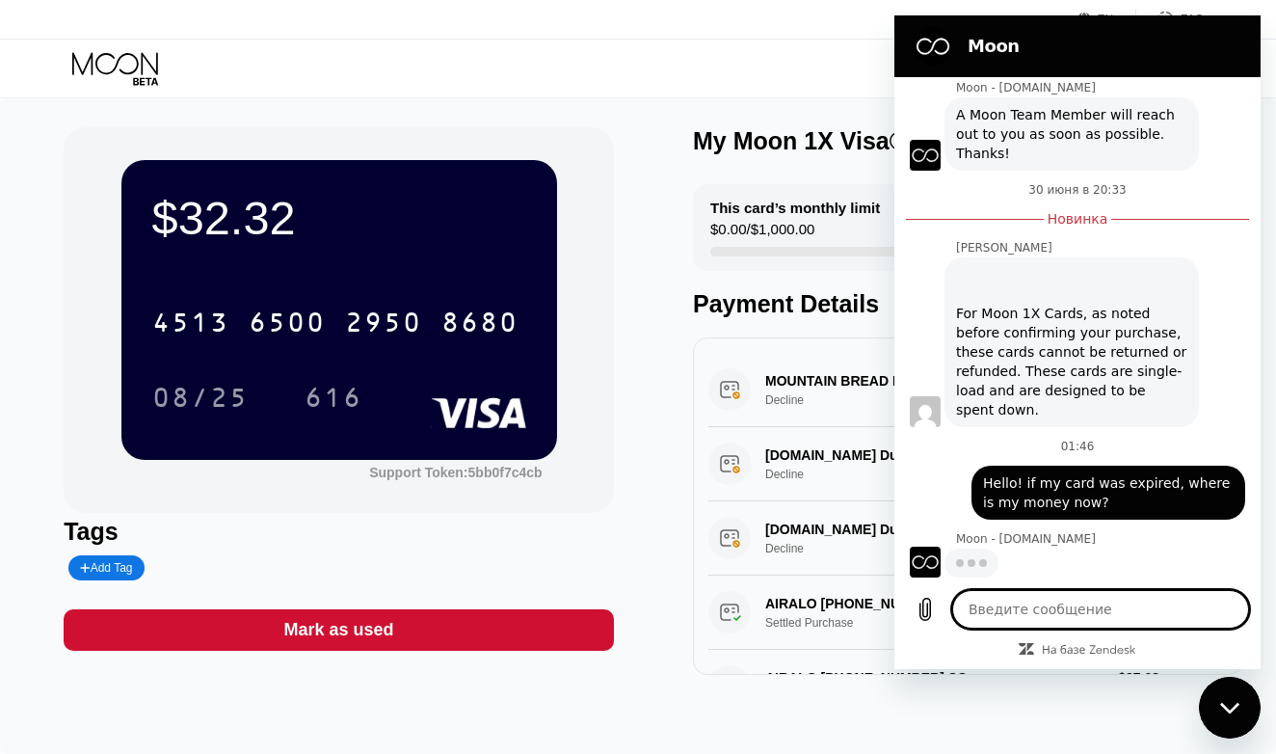
scroll to position [383, 0]
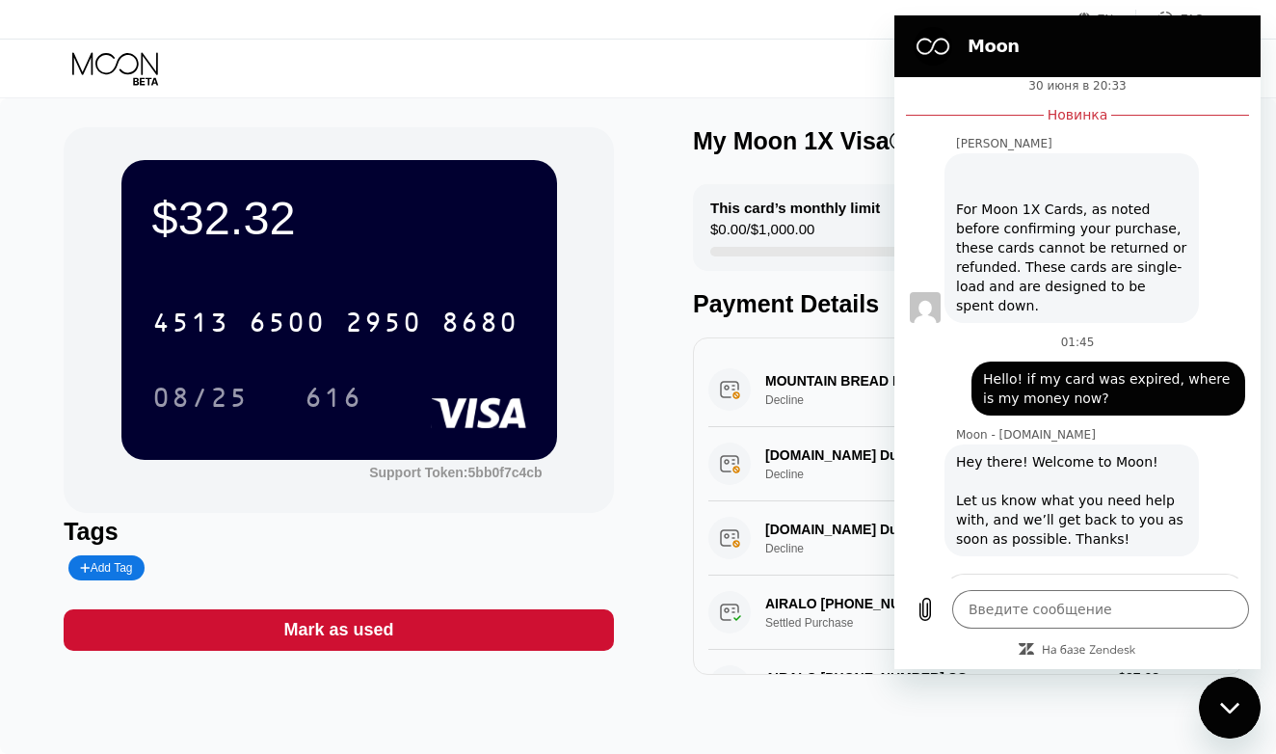
type textarea "x"
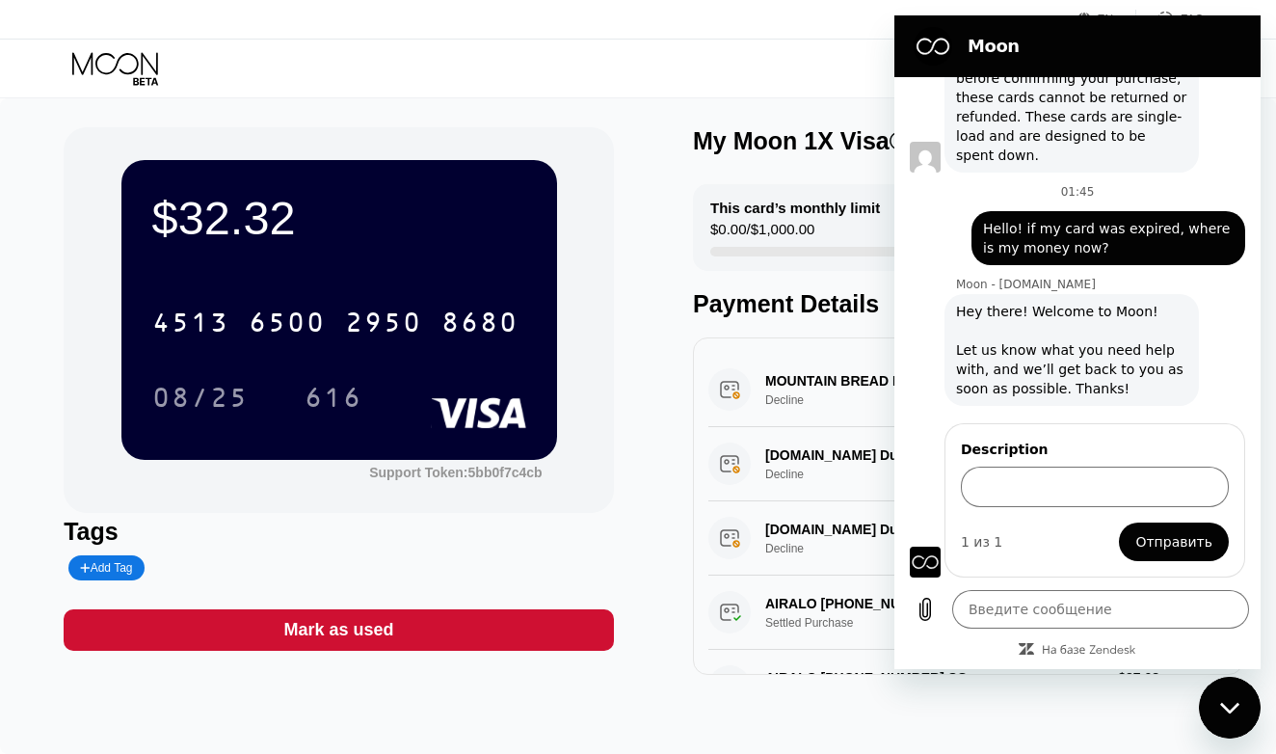
scroll to position [531, 0]
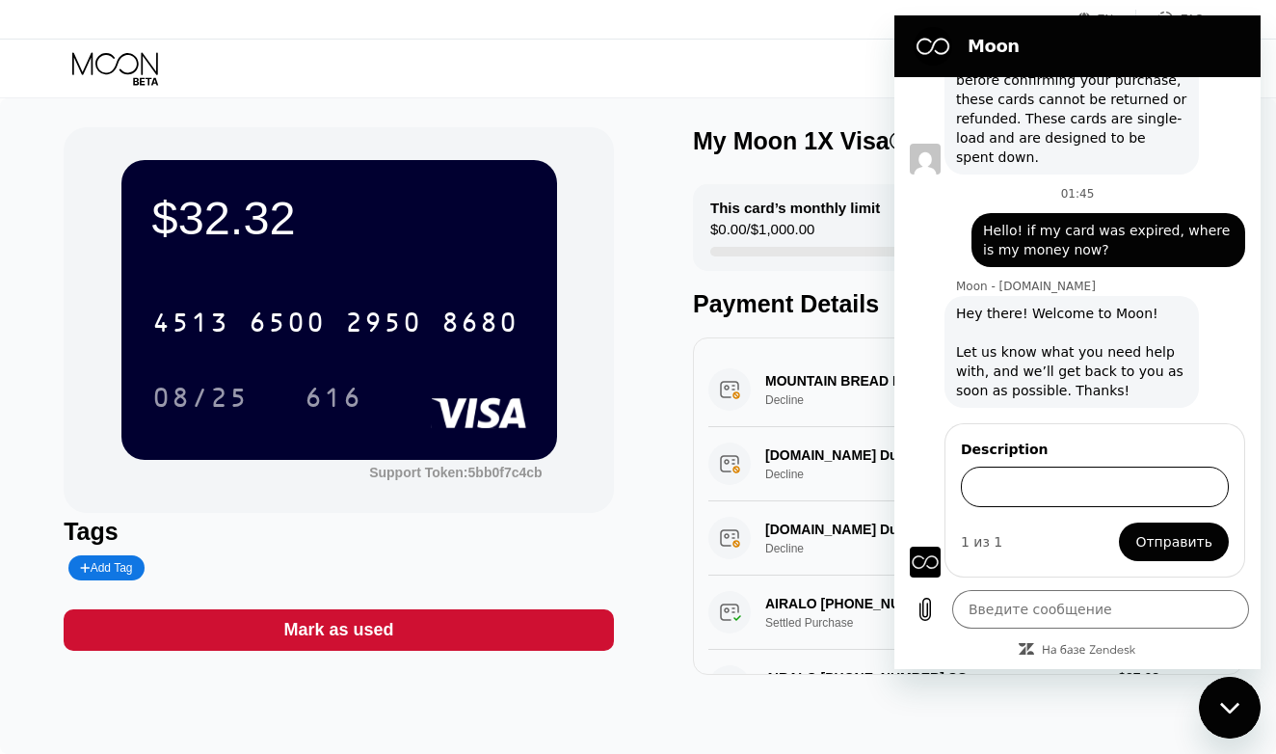
click at [1039, 486] on input "Description" at bounding box center [1095, 487] width 268 height 40
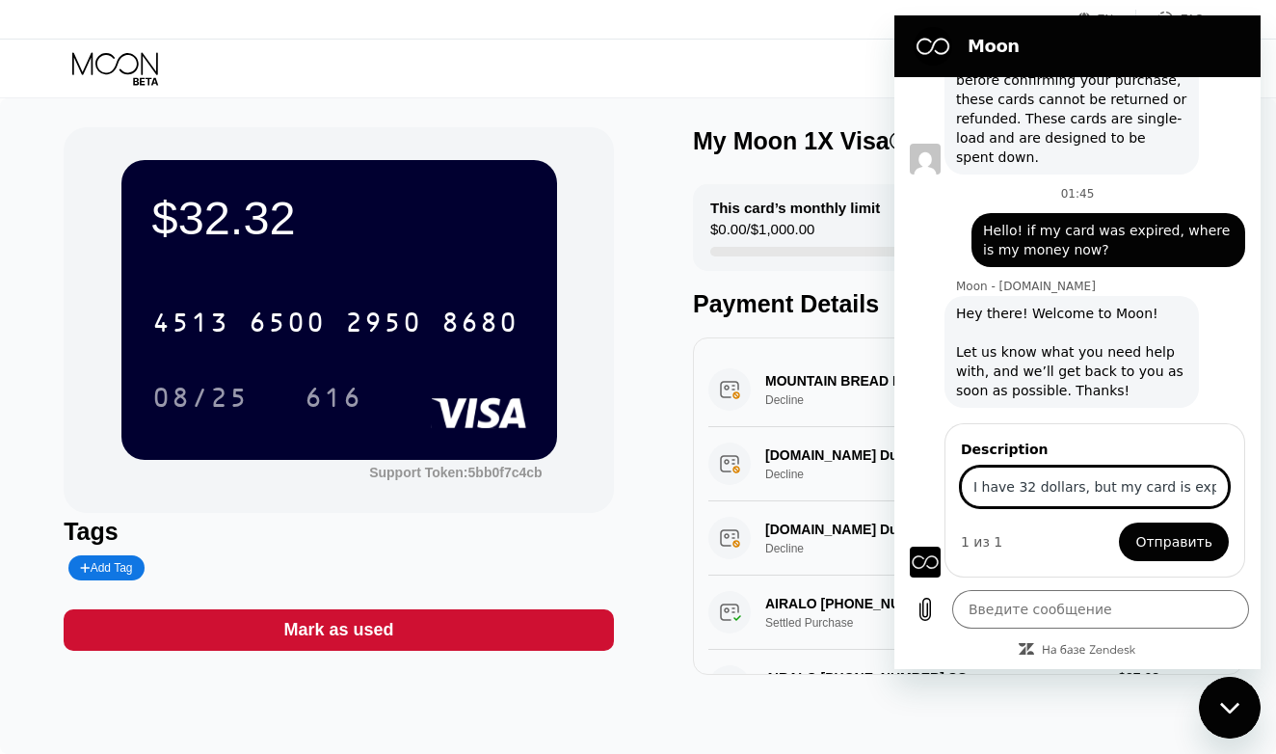
type input "I have 32 dollars, but my card is expired now, what I need to do?"
click at [1163, 542] on button "Отправить" at bounding box center [1174, 541] width 110 height 39
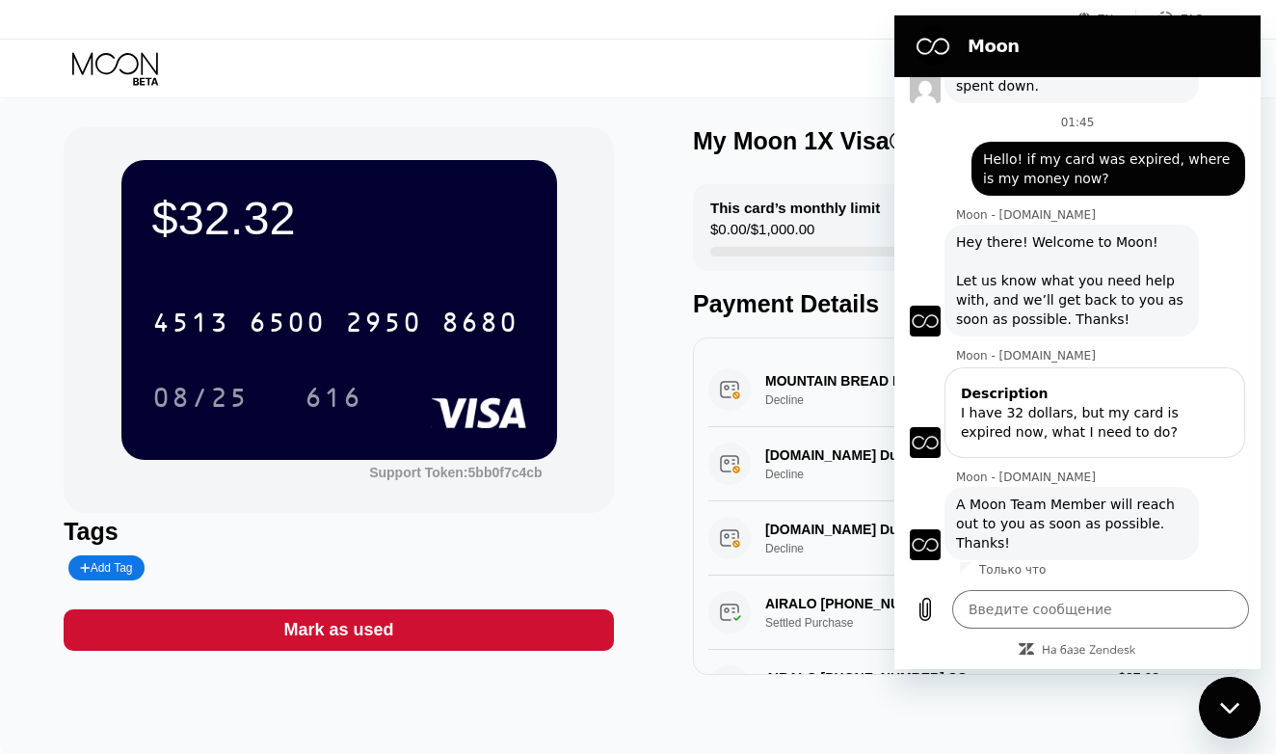
scroll to position [606, 0]
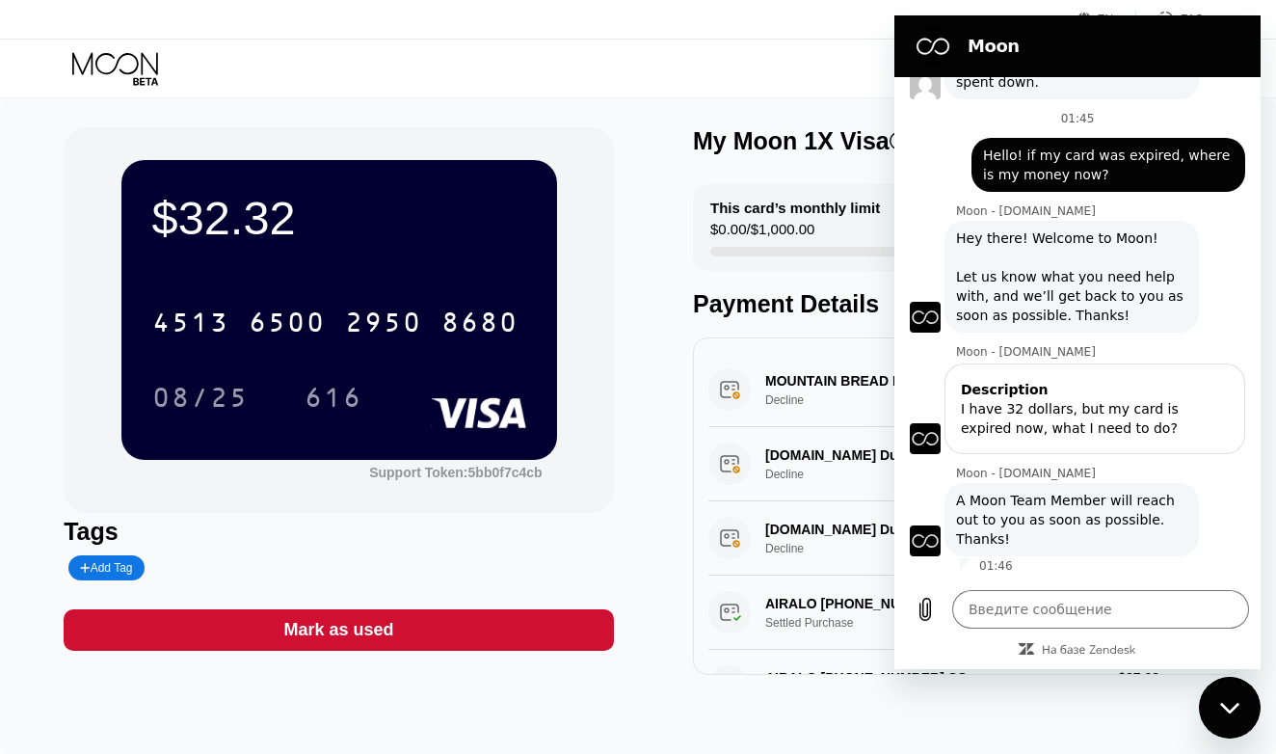
click at [831, 87] on div "Visa Monthly Spend Limit $0.00 / $4,000.00 $0.01 Moon Credit Margosha Music [DO…" at bounding box center [638, 69] width 1276 height 58
click at [938, 59] on figure at bounding box center [933, 46] width 39 height 39
click at [1249, 711] on div "Закрыть окно обмена сообщениями" at bounding box center [1230, 708] width 58 height 58
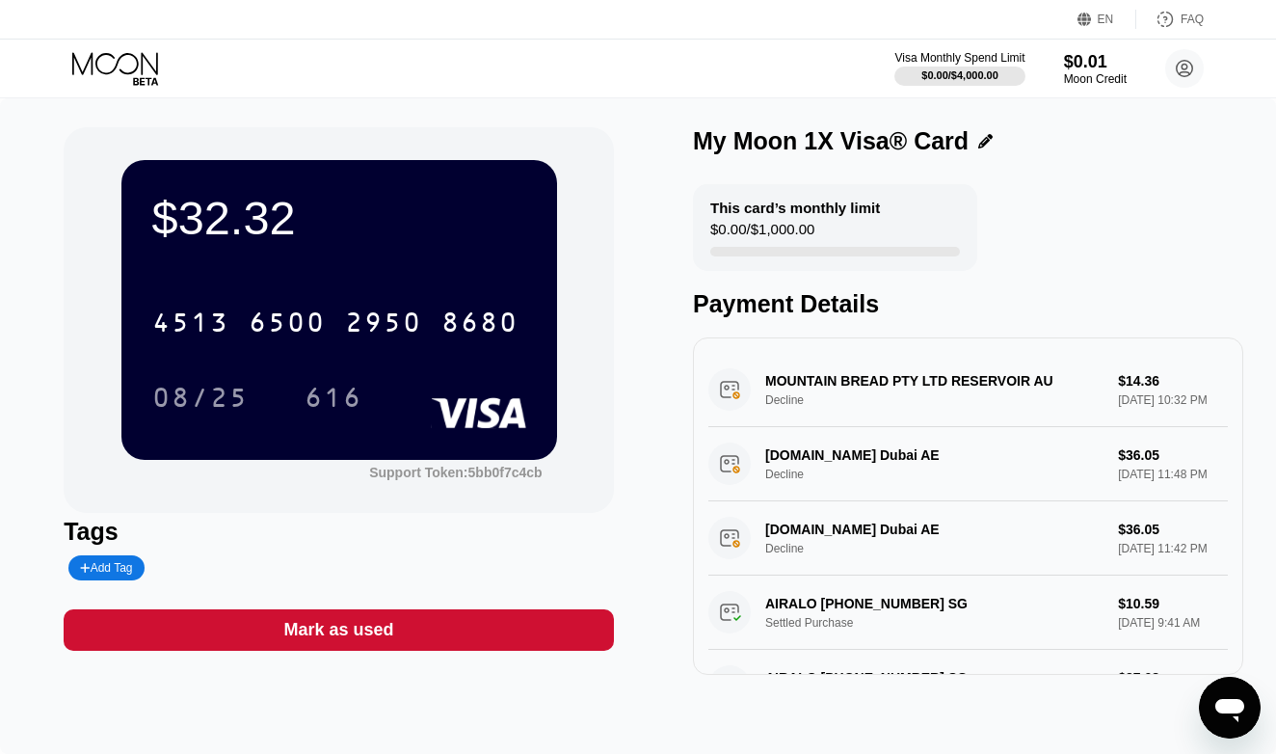
click at [1123, 69] on div "$0.01" at bounding box center [1095, 62] width 63 height 20
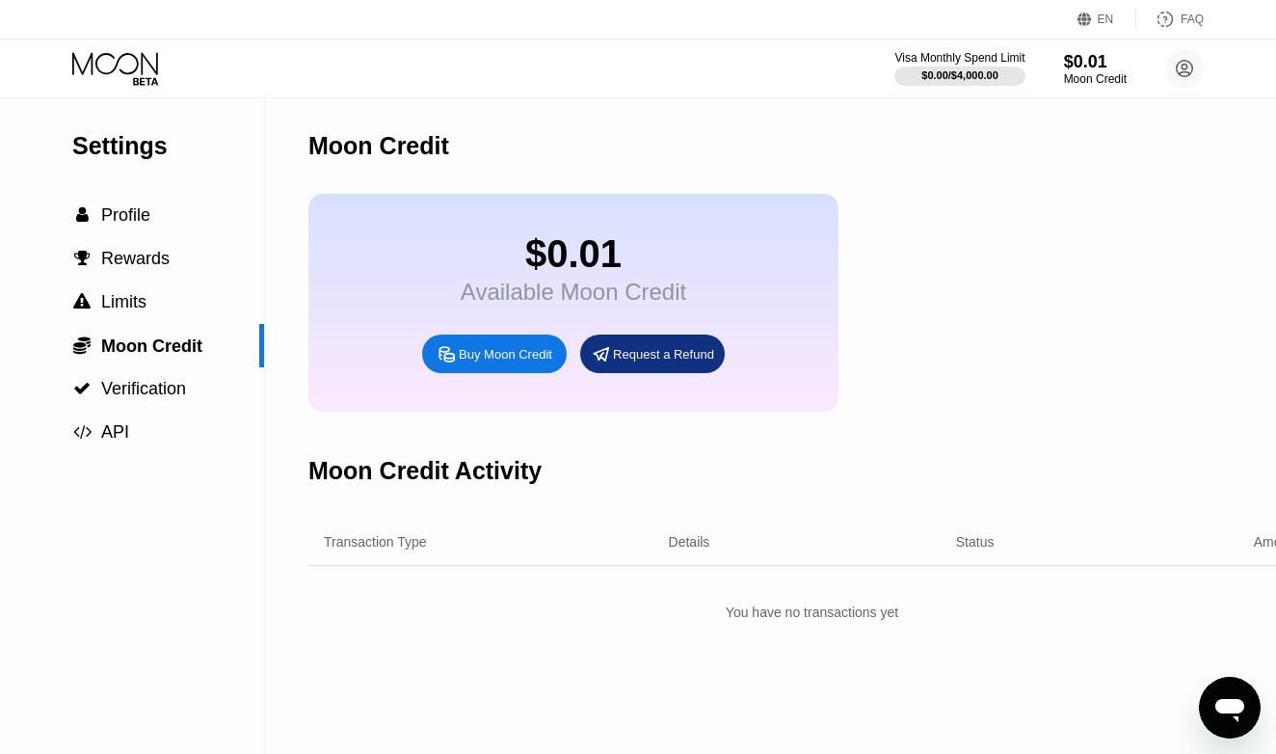
click at [687, 354] on div "Request a Refund" at bounding box center [663, 354] width 101 height 16
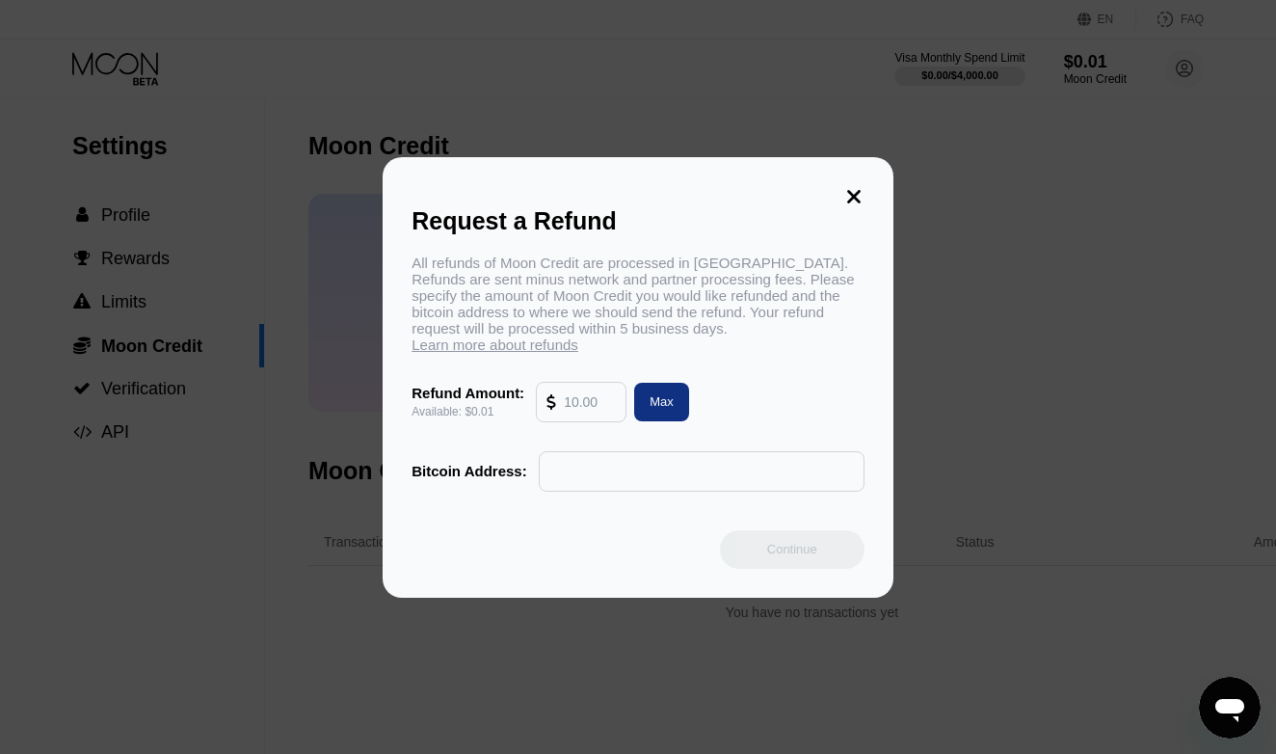
click at [859, 191] on icon at bounding box center [853, 196] width 21 height 21
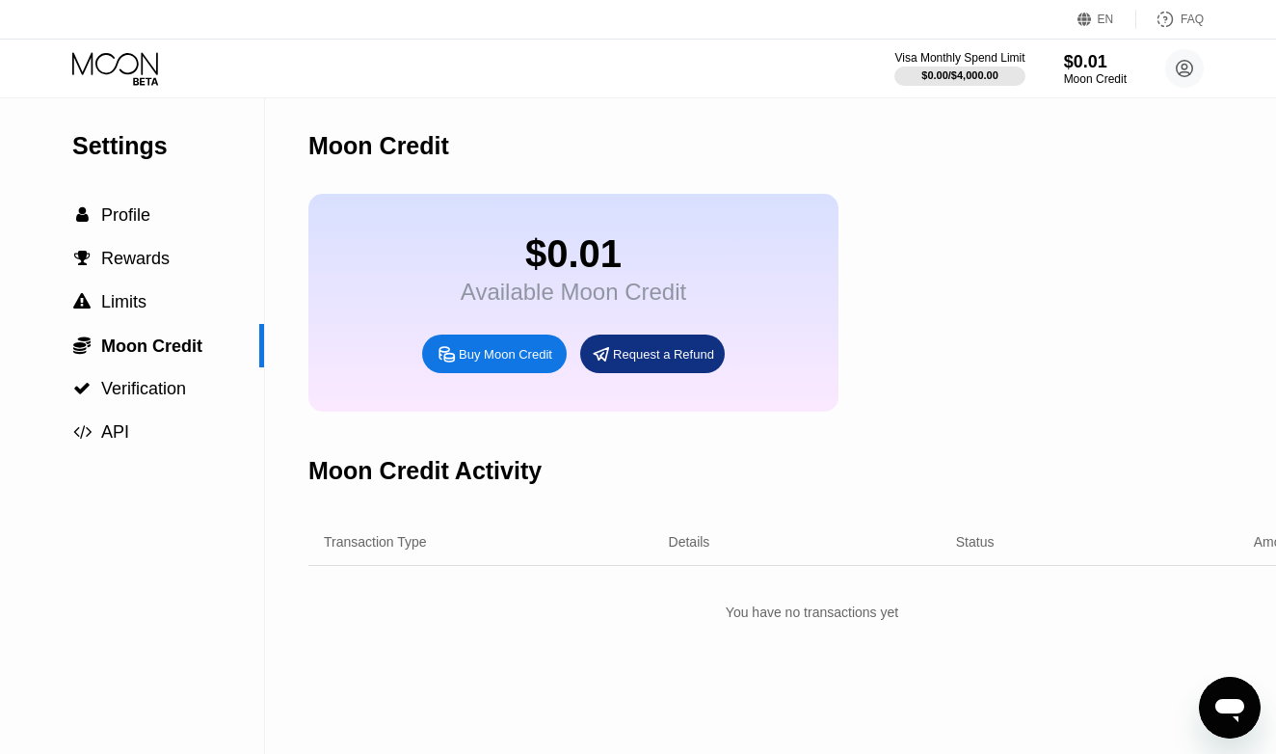
click at [1176, 69] on circle at bounding box center [1184, 68] width 39 height 39
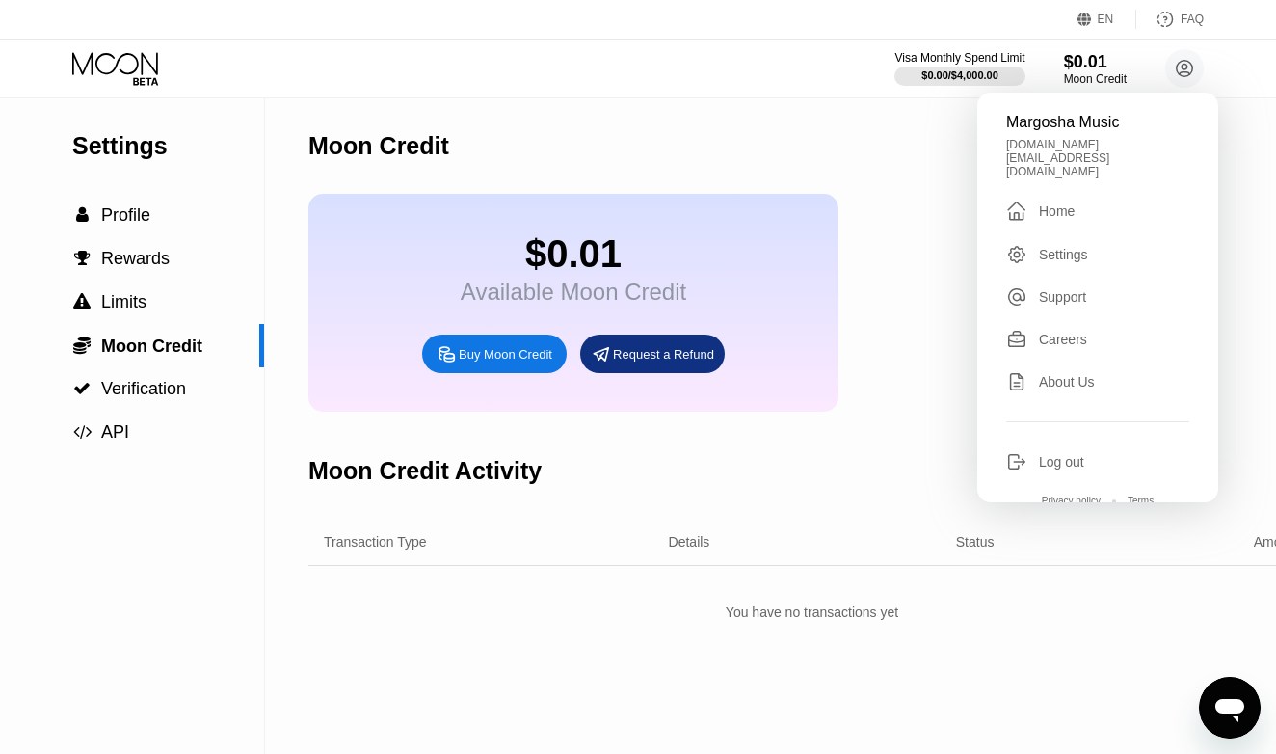
click at [935, 195] on div "$0.01 Available Moon Credit Buy Moon Credit Request a Refund" at bounding box center [811, 303] width 1007 height 218
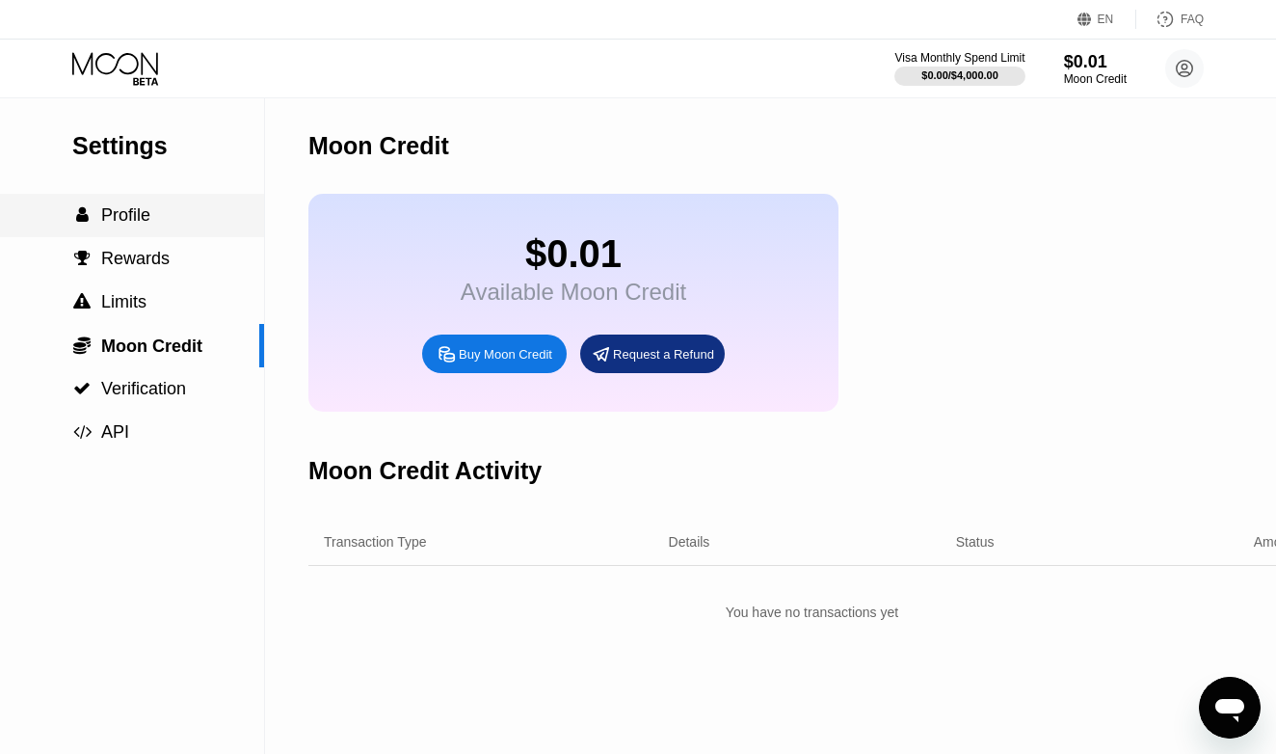
click at [106, 219] on span "Profile" at bounding box center [125, 214] width 49 height 19
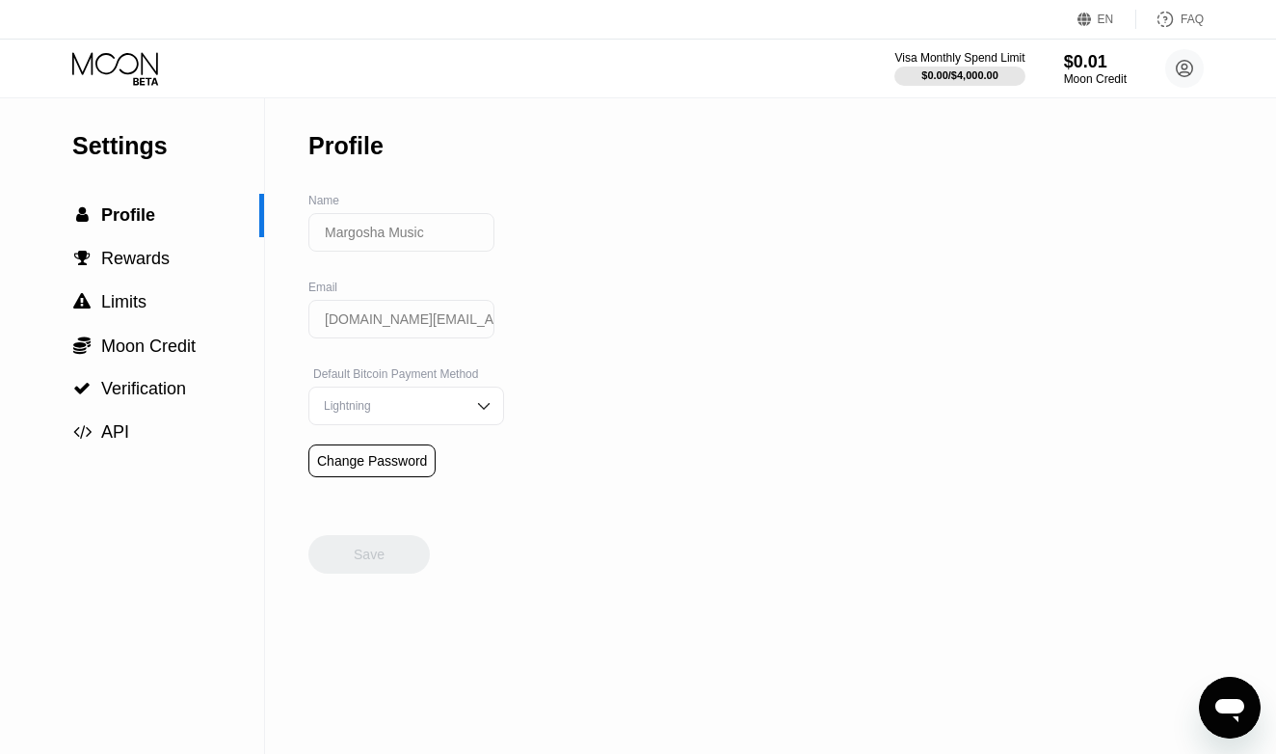
click at [107, 244] on div " Rewards" at bounding box center [132, 258] width 264 height 43
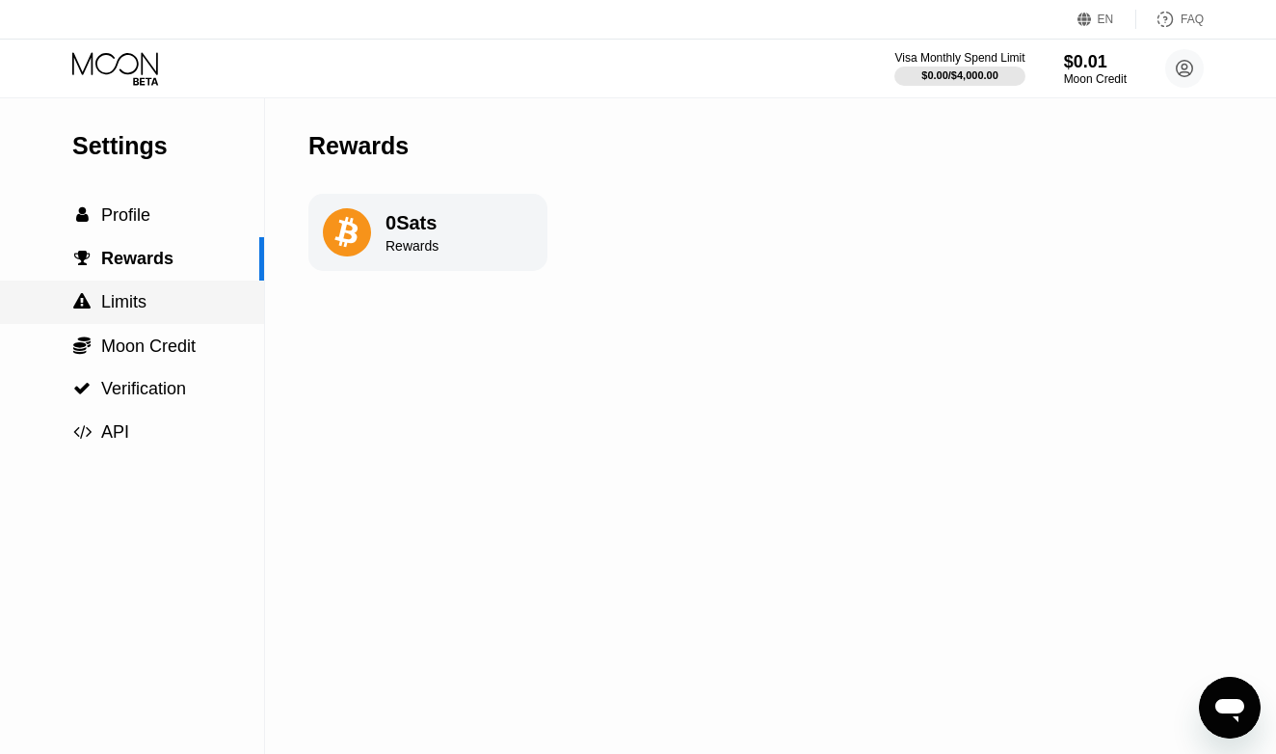
click at [123, 298] on span "Limits" at bounding box center [123, 301] width 45 height 19
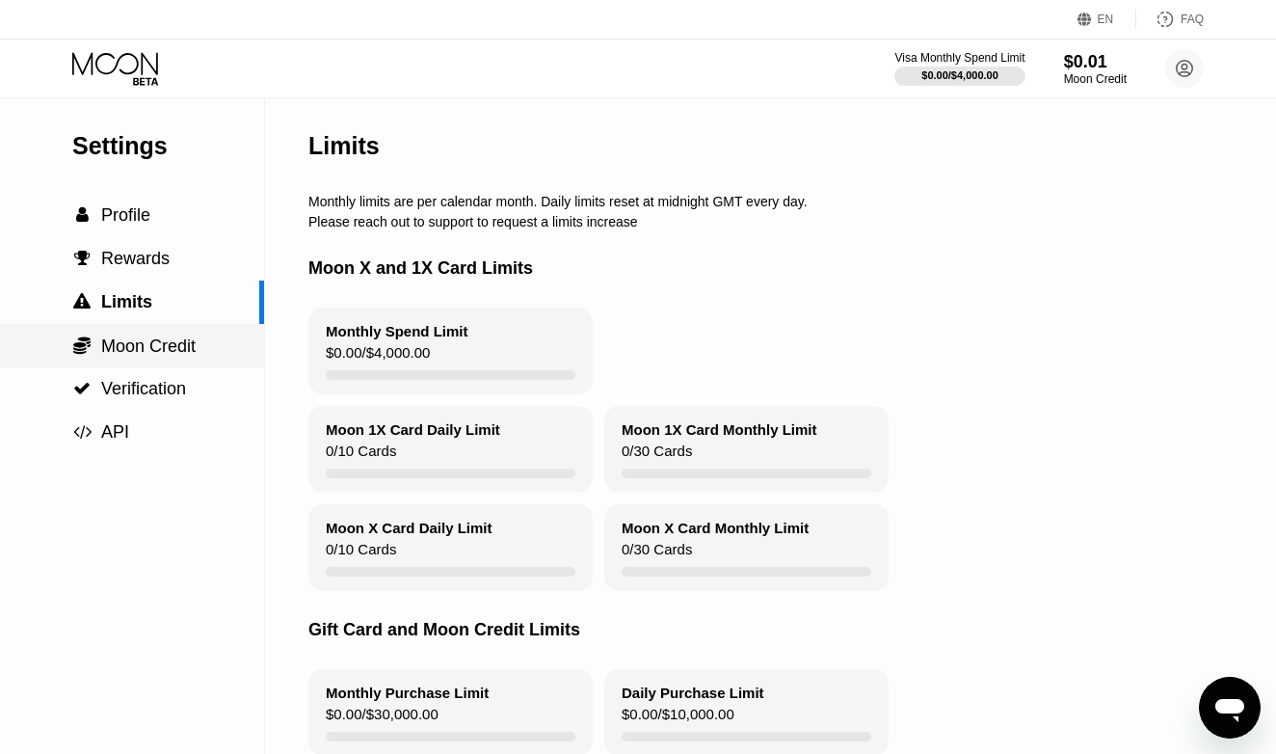
click at [126, 342] on span "Moon Credit" at bounding box center [148, 345] width 94 height 19
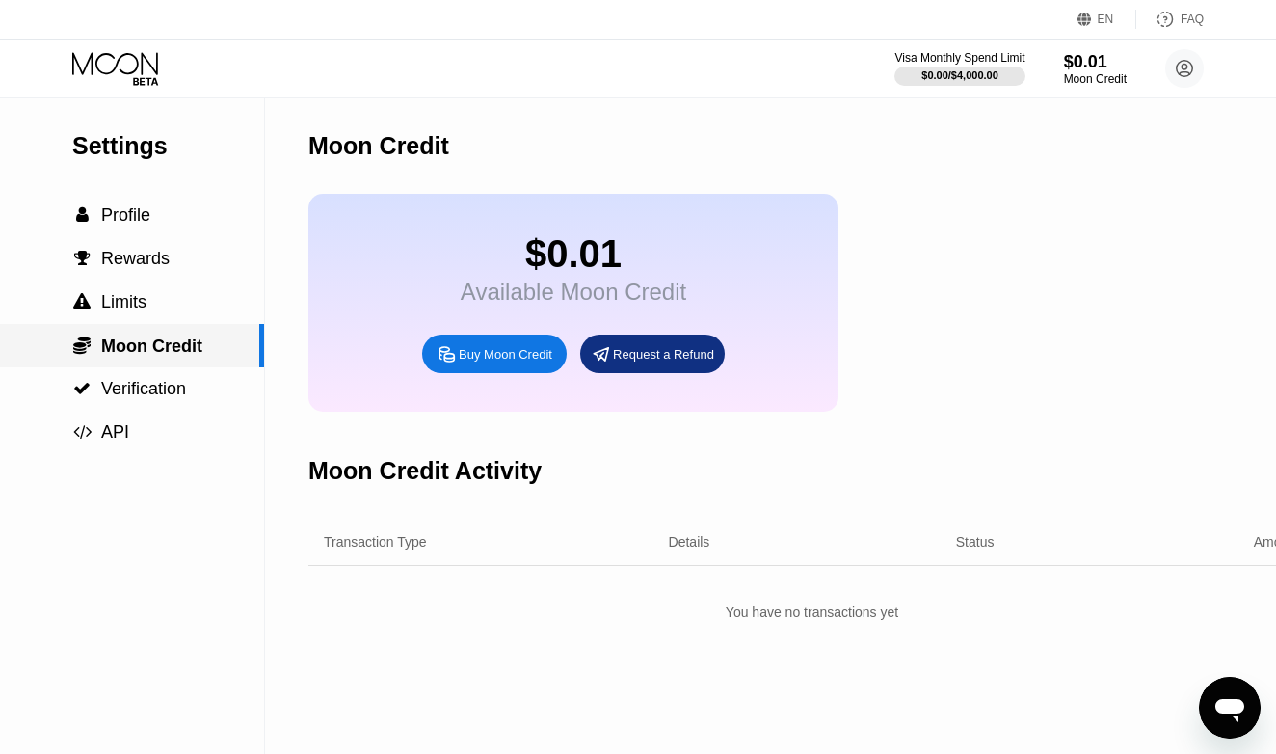
click at [132, 308] on span "Limits" at bounding box center [123, 301] width 45 height 19
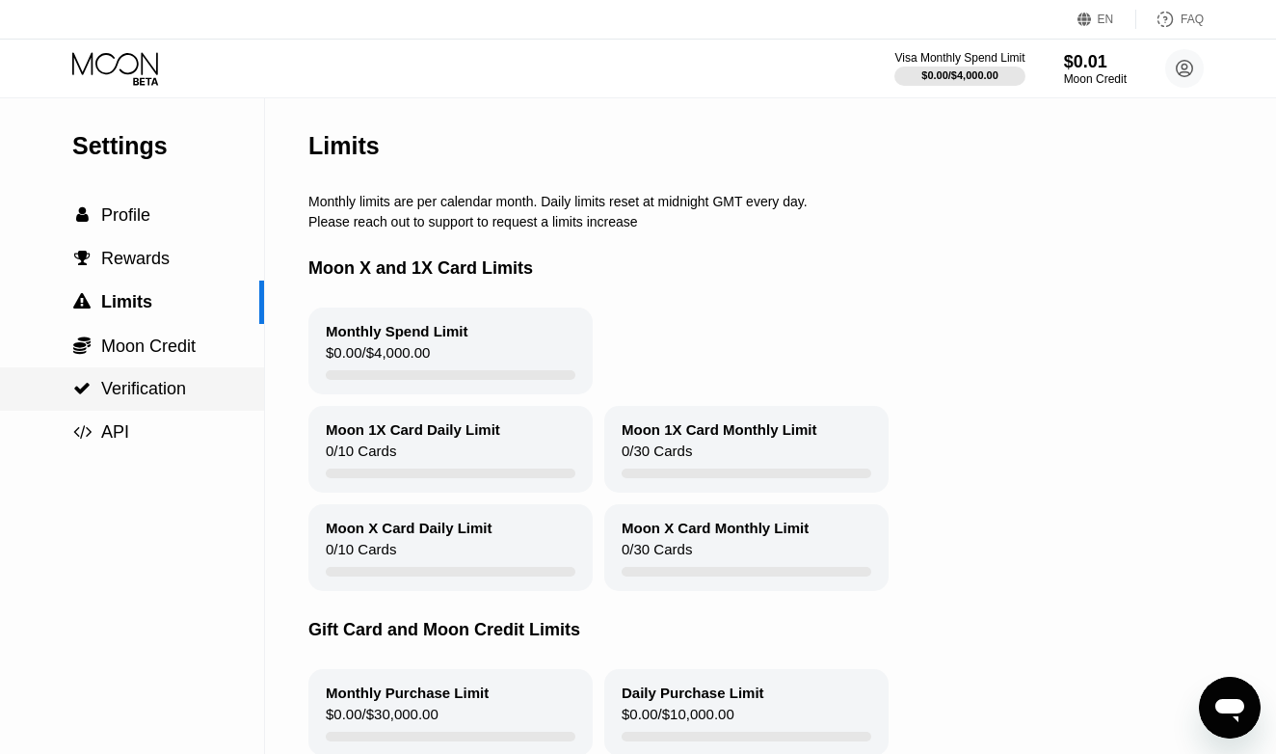
click at [131, 372] on div " Verification" at bounding box center [132, 388] width 264 height 43
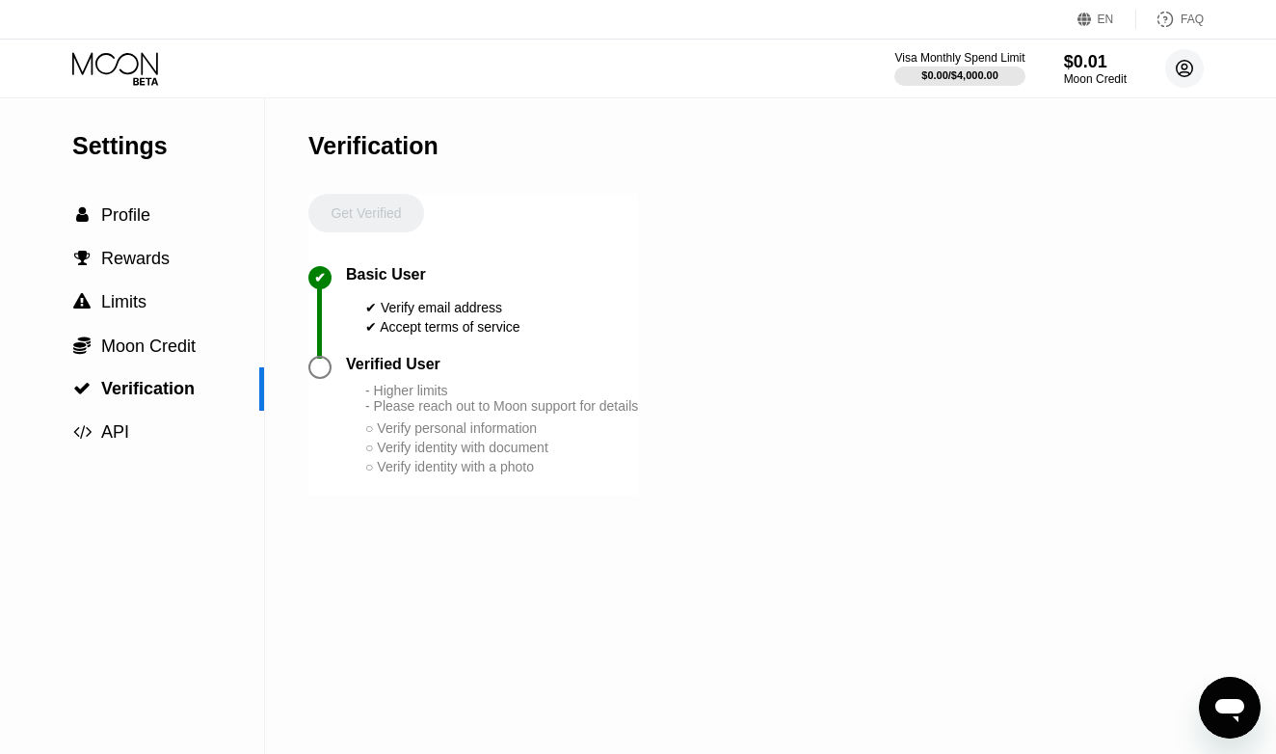
click at [1192, 68] on icon at bounding box center [1185, 69] width 16 height 16
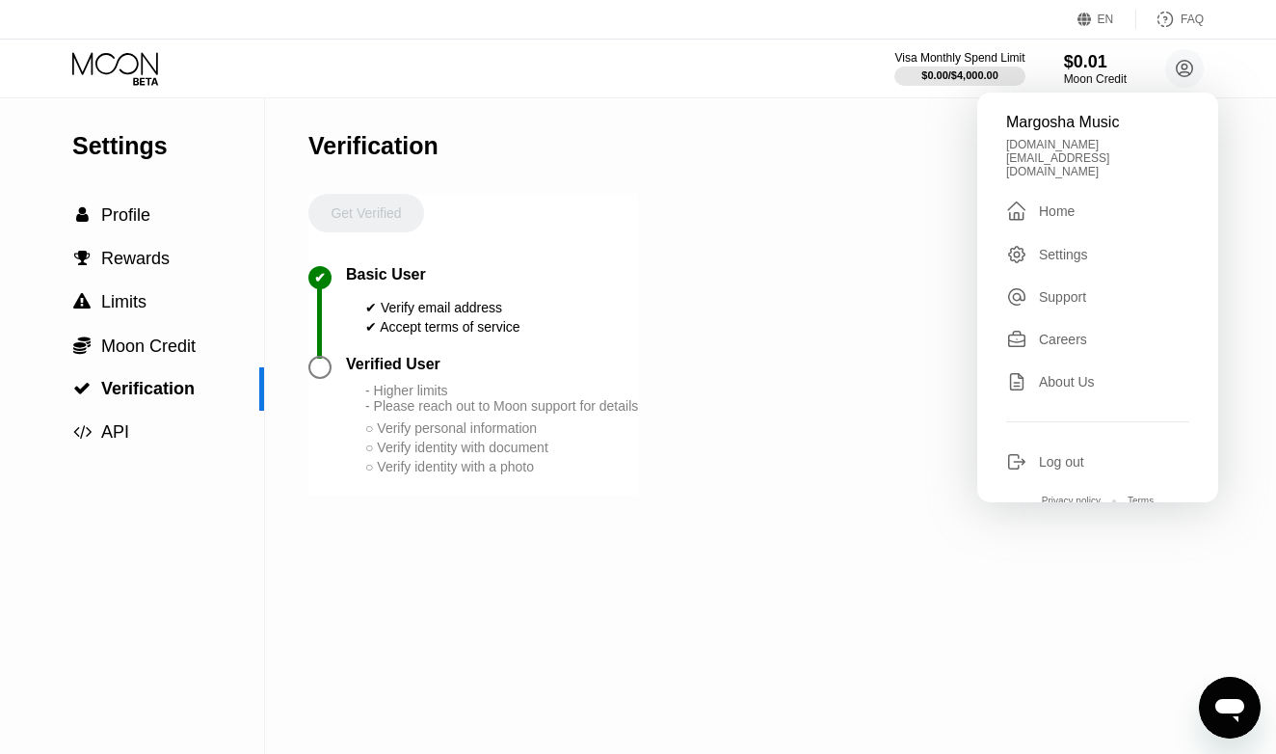
click at [1054, 133] on div "Margosha Music [DOMAIN_NAME][EMAIL_ADDRESS][DOMAIN_NAME]  Home Settings Suppor…" at bounding box center [1097, 298] width 241 height 410
click at [1054, 203] on div "Home" at bounding box center [1057, 210] width 36 height 15
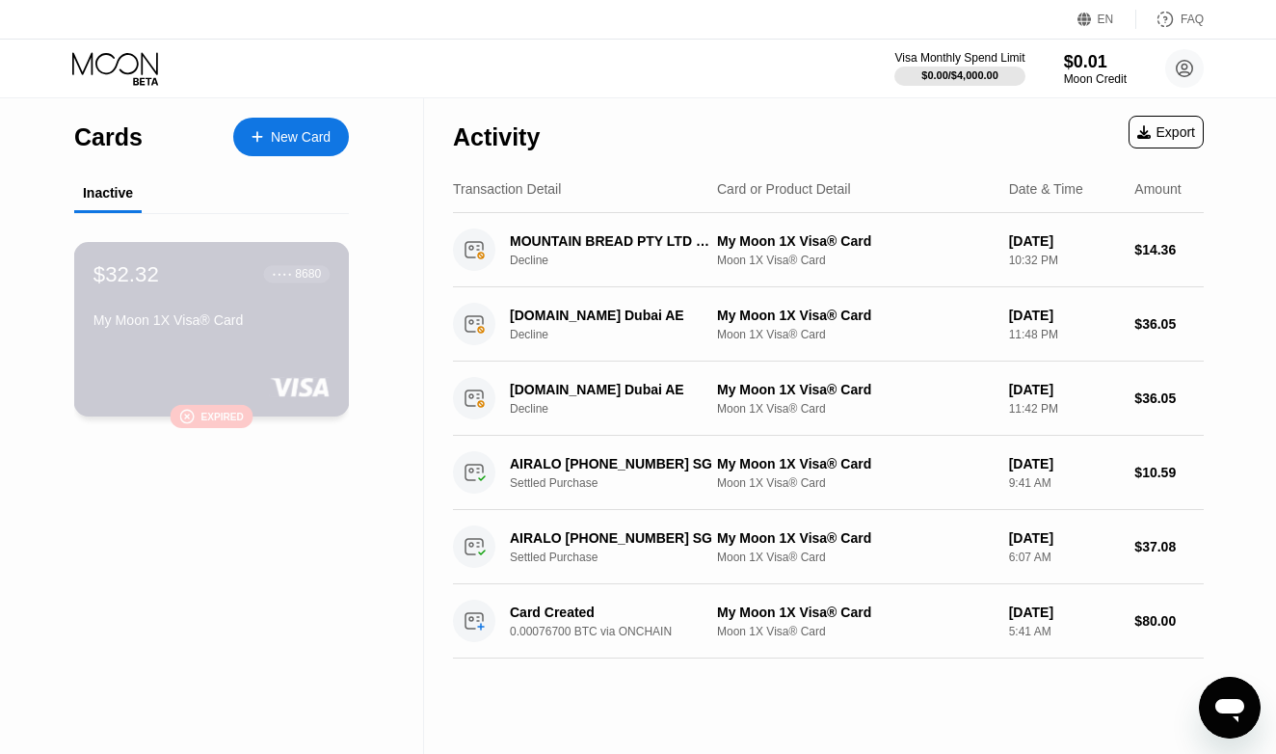
click at [295, 277] on div "8680" at bounding box center [308, 273] width 26 height 13
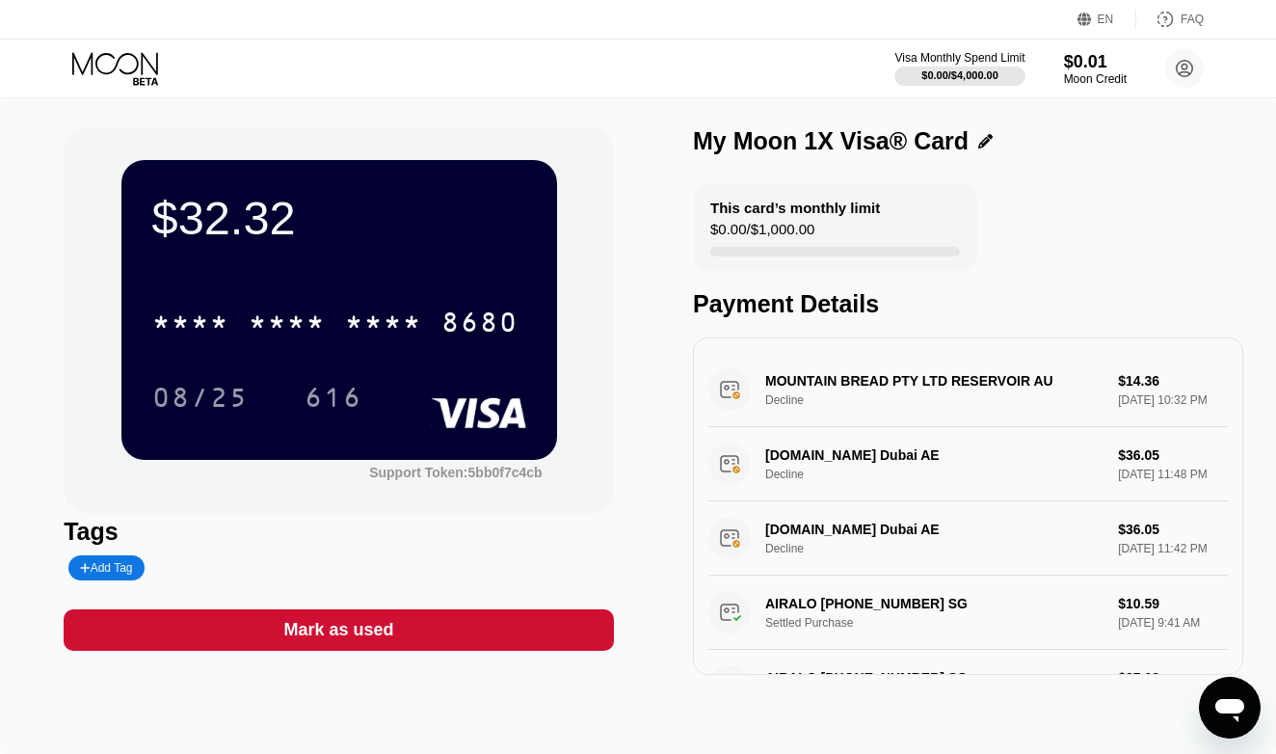
click at [1226, 716] on icon "Открыть окно обмена сообщениями" at bounding box center [1230, 707] width 35 height 35
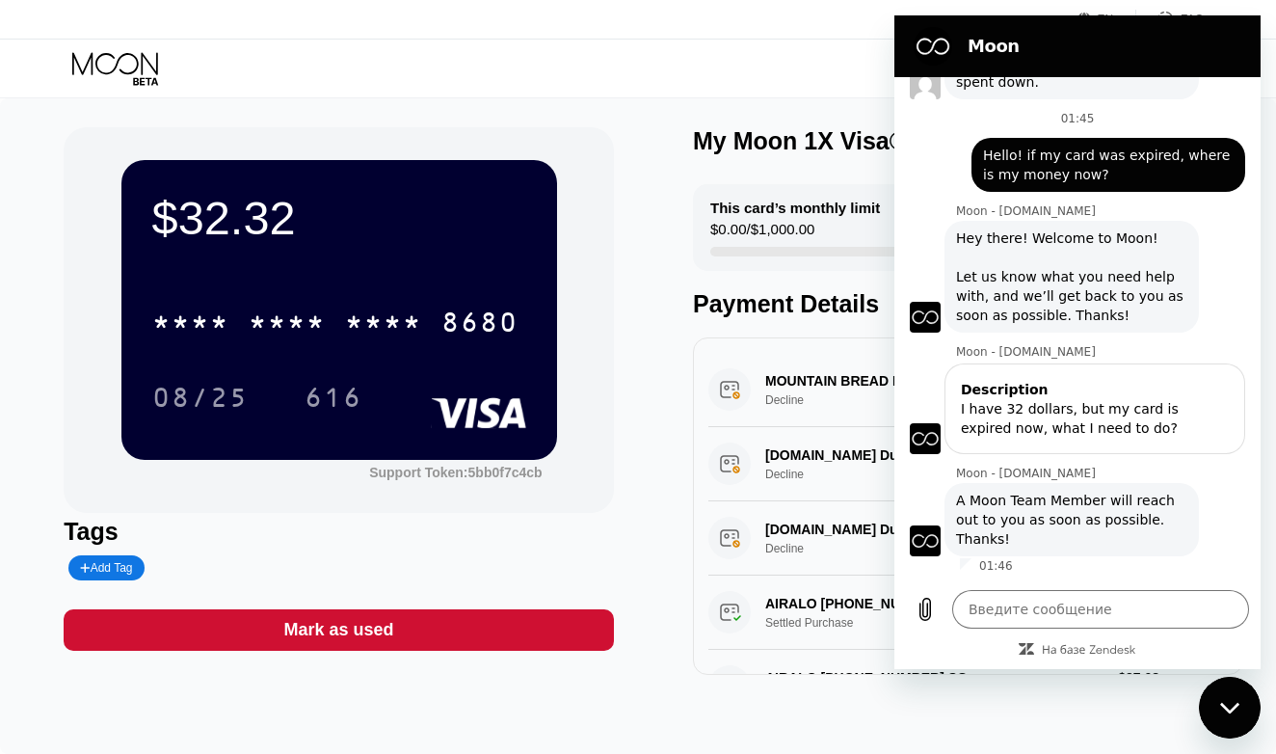
scroll to position [575, 0]
click at [1043, 695] on div "$32.32 * * * * * * * * * * * * 8680 08/25 616 Support Token: 5bb0f7c4cb Tags Ad…" at bounding box center [638, 426] width 1276 height 656
click at [834, 53] on div "Visa Monthly Spend Limit $0.00 / $4,000.00 $0.01 Moon Credit Margosha Music [DO…" at bounding box center [638, 69] width 1276 height 58
click at [657, 296] on div "$32.32 * * * * * * * * * * * * 8680 08/25 616 Support Token: 5bb0f7c4cb Tags Ad…" at bounding box center [638, 401] width 1149 height 548
click at [868, 62] on div "Visa Monthly Spend Limit $0.00 / $4,000.00 $0.01 Moon Credit Margosha Music [DO…" at bounding box center [638, 69] width 1276 height 58
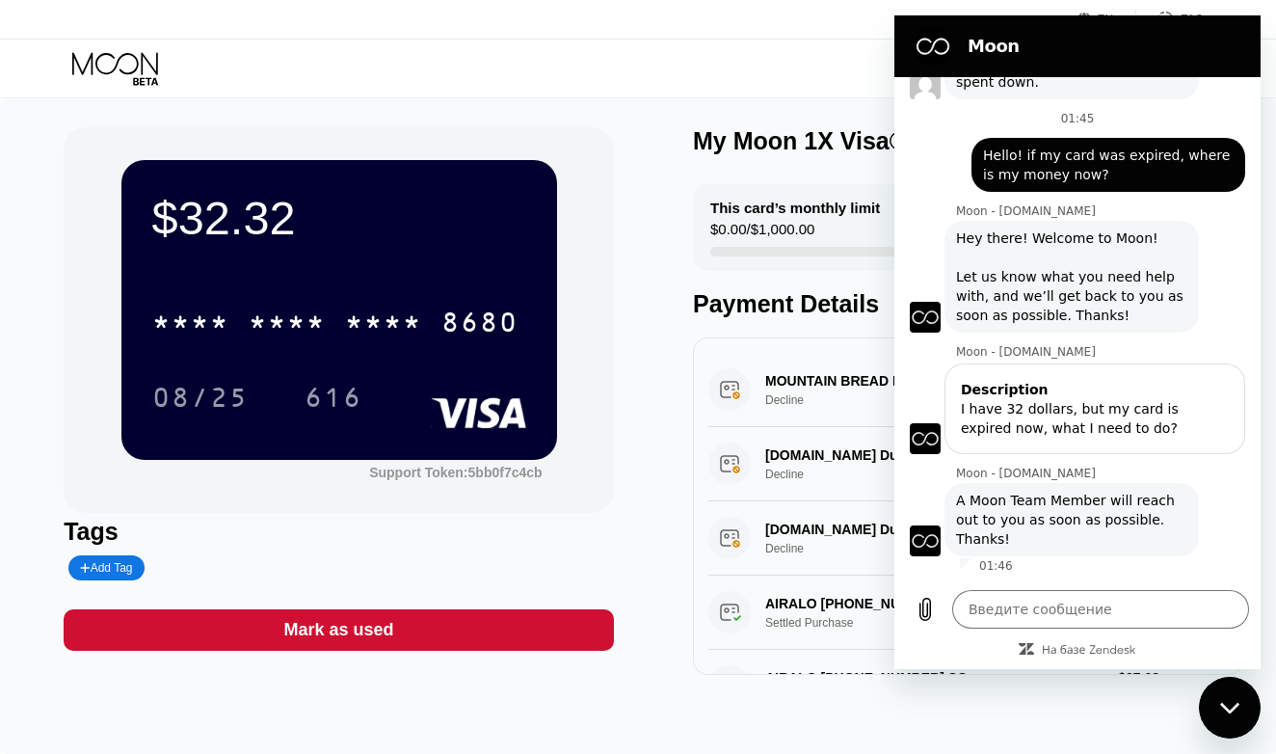
click at [600, 452] on div "$32.32 * * * * * * * * * * * * 8680 08/25 616 Support Token: 5bb0f7c4cb" at bounding box center [339, 320] width 550 height 386
click at [1228, 714] on div "Закрыть окно обмена сообщениями" at bounding box center [1230, 708] width 58 height 58
type textarea "x"
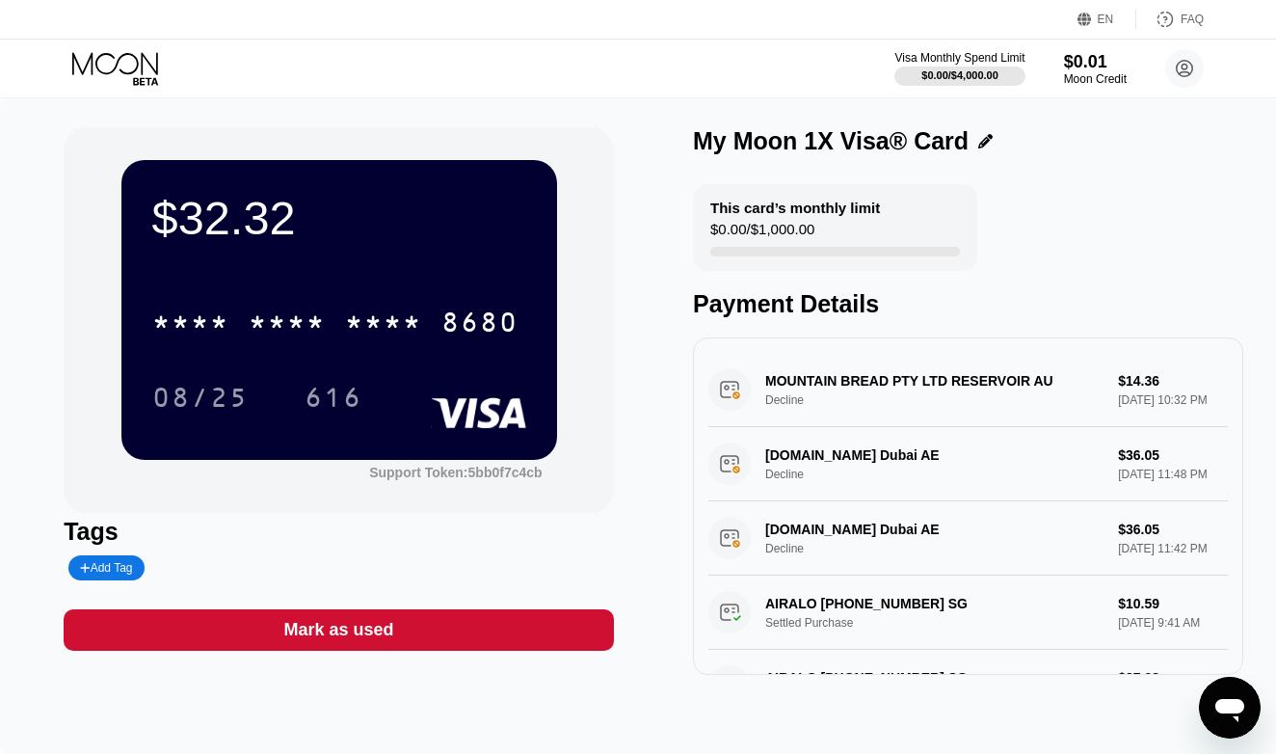
scroll to position [0, 0]
click at [952, 66] on div "$0.00 / $4,000.00" at bounding box center [960, 75] width 133 height 21
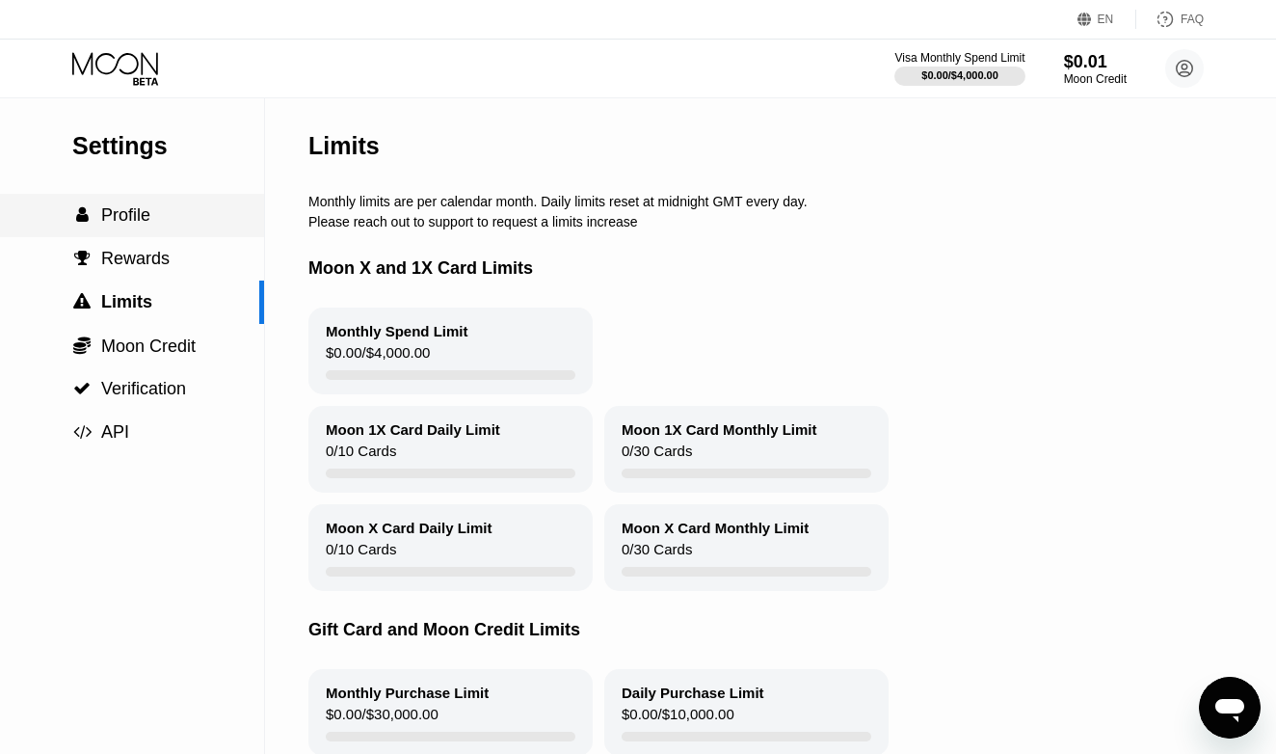
click at [144, 214] on span "Profile" at bounding box center [125, 214] width 49 height 19
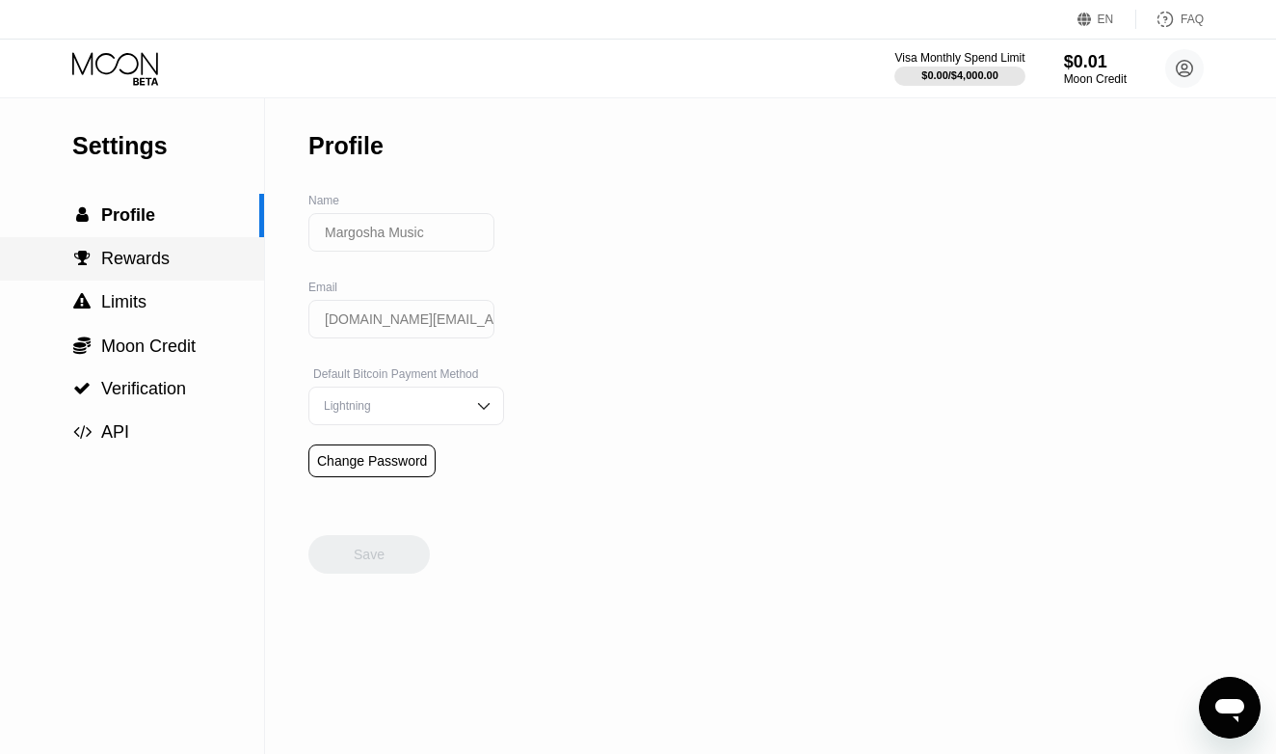
click at [137, 244] on div " Rewards" at bounding box center [132, 258] width 264 height 43
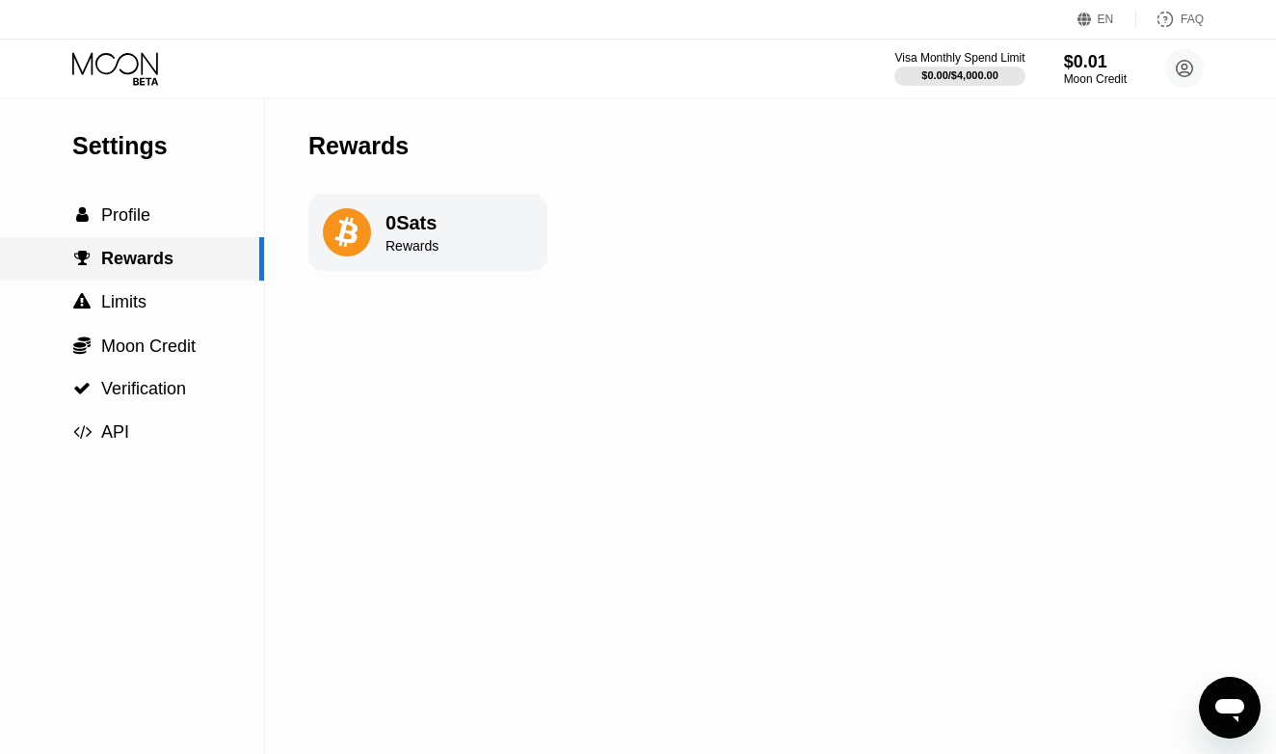
click at [133, 287] on div " Limits" at bounding box center [132, 302] width 264 height 43
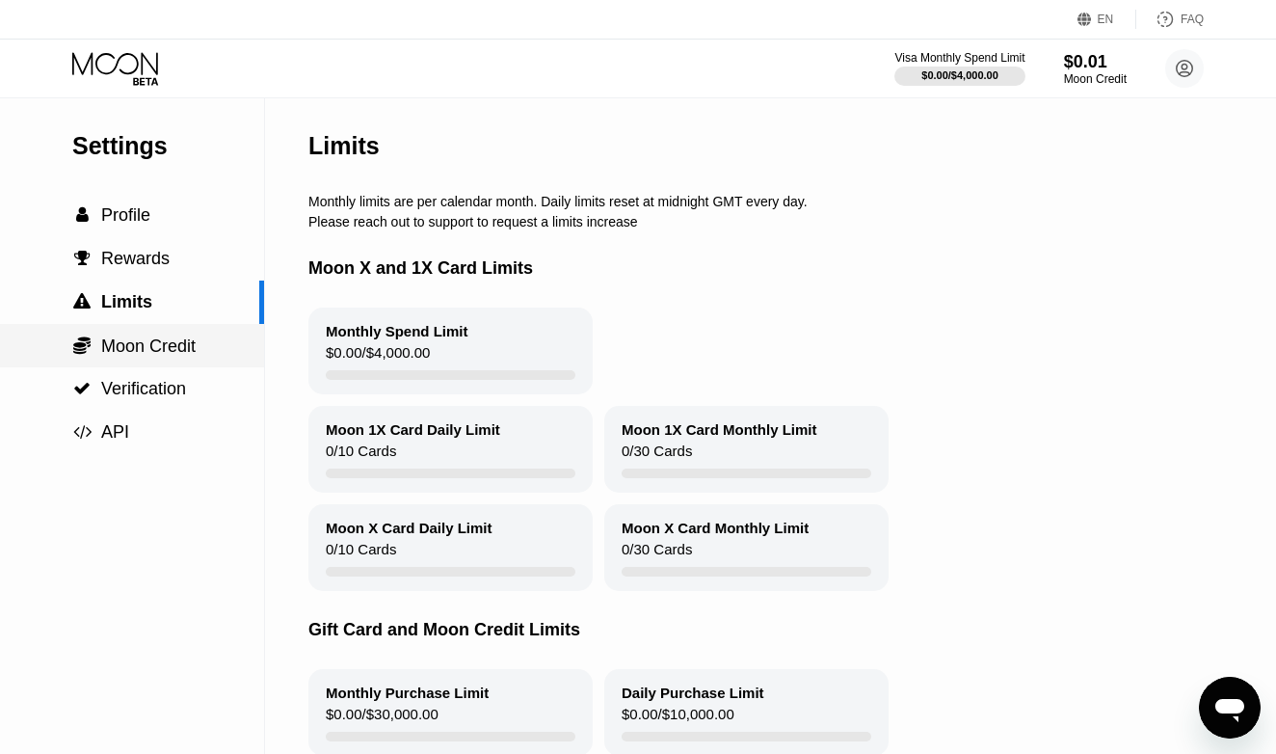
click at [136, 343] on span "Moon Credit" at bounding box center [148, 345] width 94 height 19
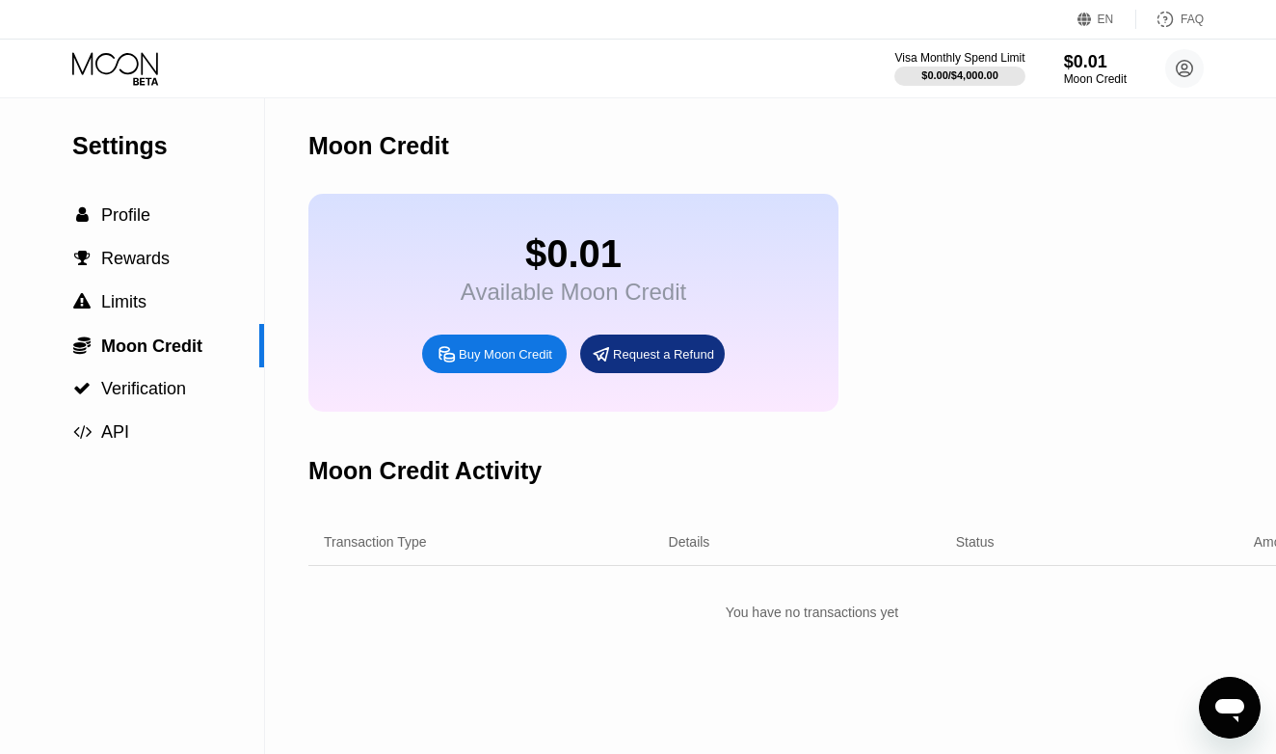
click at [442, 360] on icon at bounding box center [447, 353] width 14 height 14
type input "0"
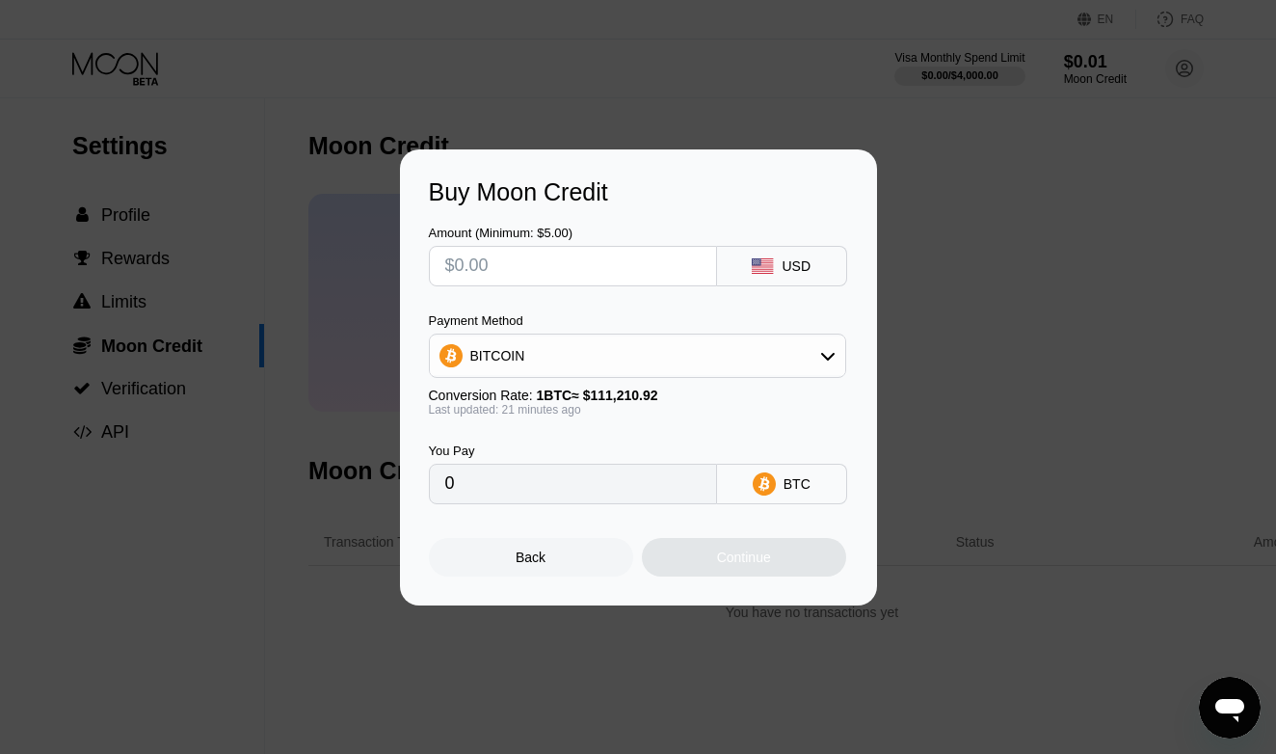
click at [361, 475] on div "Buy Moon Credit Amount (Minimum: $5.00) USD Payment Method BITCOIN Conversion R…" at bounding box center [638, 377] width 1276 height 456
click at [222, 442] on div "Buy Moon Credit Amount (Minimum: $5.00) USD Payment Method BITCOIN Conversion R…" at bounding box center [638, 377] width 1276 height 456
click at [980, 247] on div "Buy Moon Credit Amount (Minimum: $5.00) USD Payment Method BITCOIN Conversion R…" at bounding box center [638, 377] width 1276 height 456
click at [589, 555] on div "Back" at bounding box center [531, 557] width 204 height 39
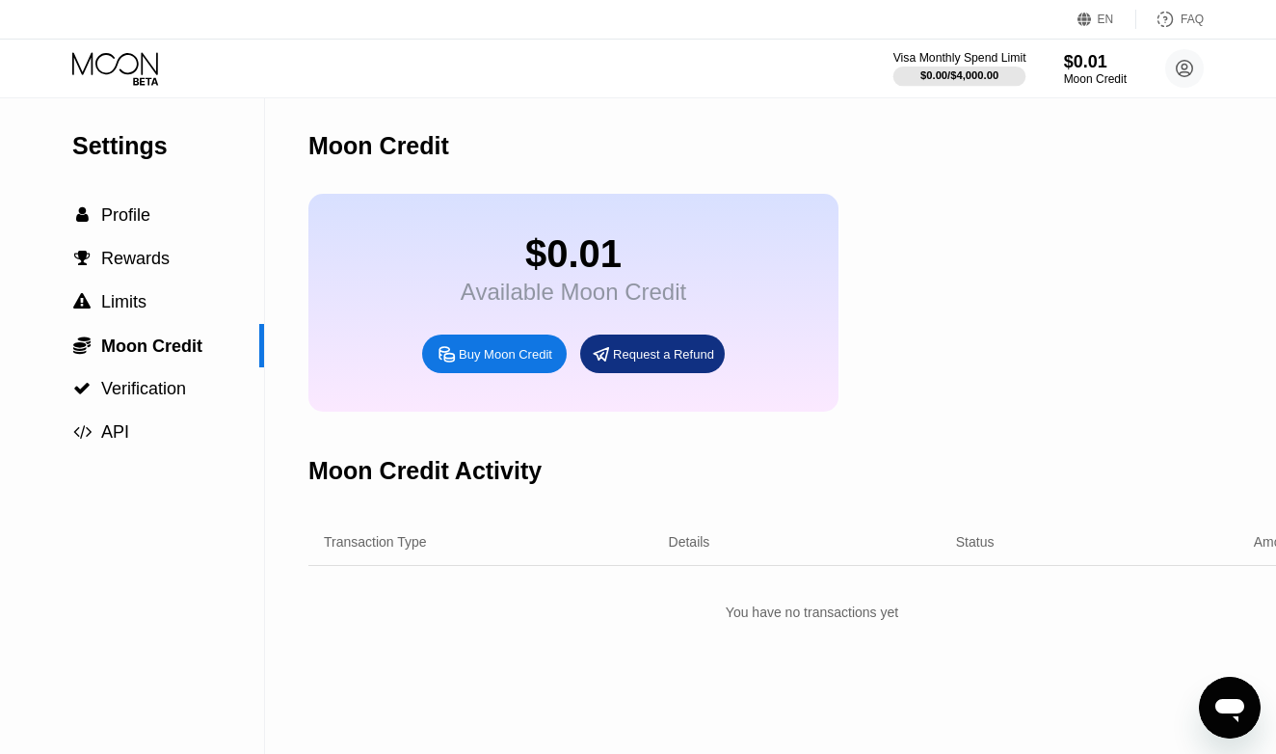
click at [996, 80] on div "$0.00 / $4,000.00" at bounding box center [960, 75] width 78 height 12
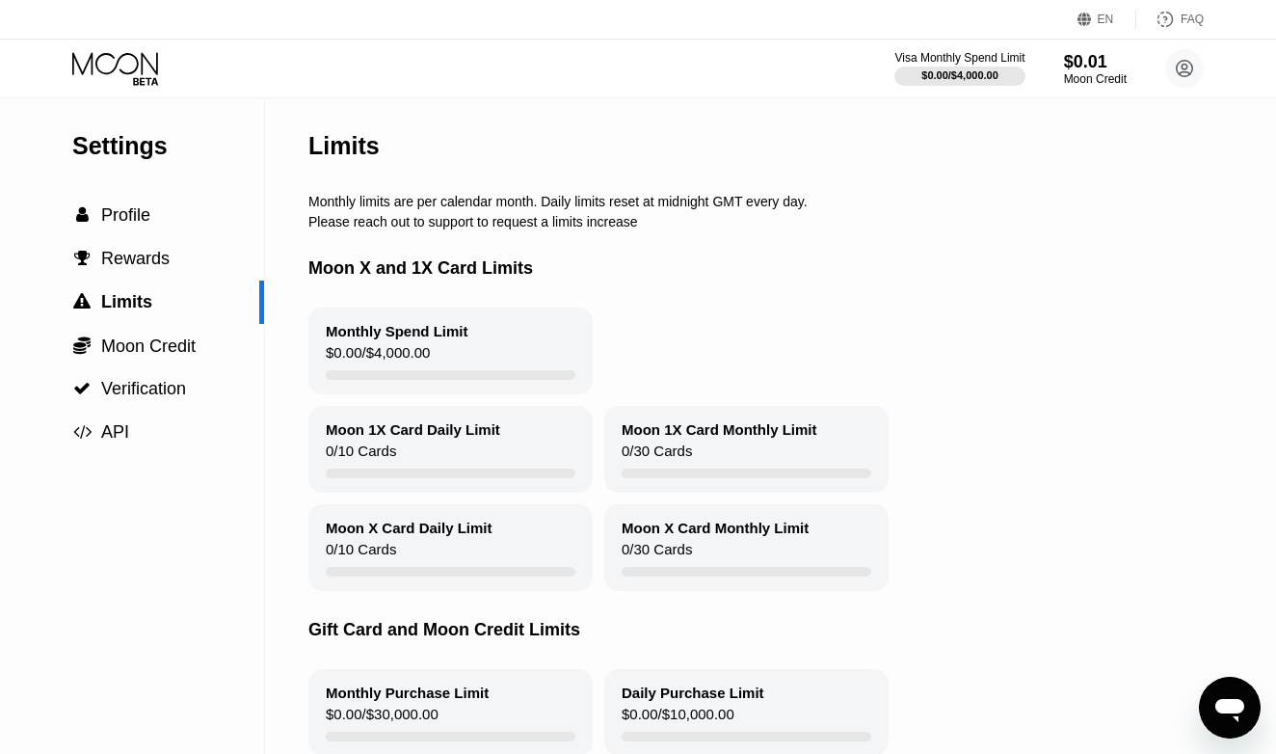
click at [467, 327] on div "Monthly Spend Limit" at bounding box center [397, 331] width 143 height 16
click at [464, 352] on div "Monthly Spend Limit $0.00 / $4,000.00" at bounding box center [450, 351] width 284 height 87
